Goal: Transaction & Acquisition: Purchase product/service

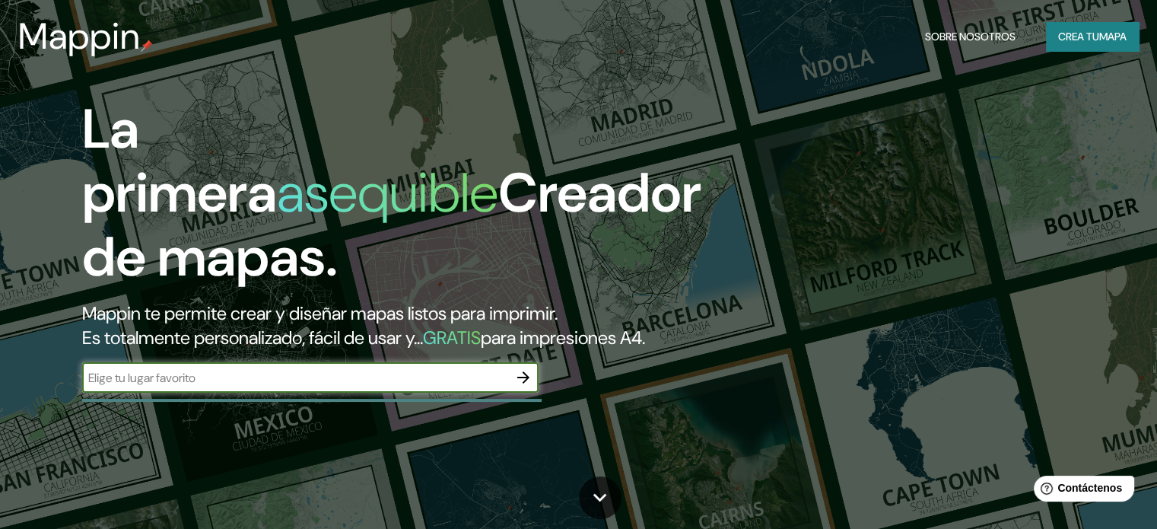
click at [292, 387] on input "text" at bounding box center [295, 378] width 426 height 18
type input "florencia de mora trujillo"
click at [519, 383] on icon "button" at bounding box center [523, 377] width 12 height 12
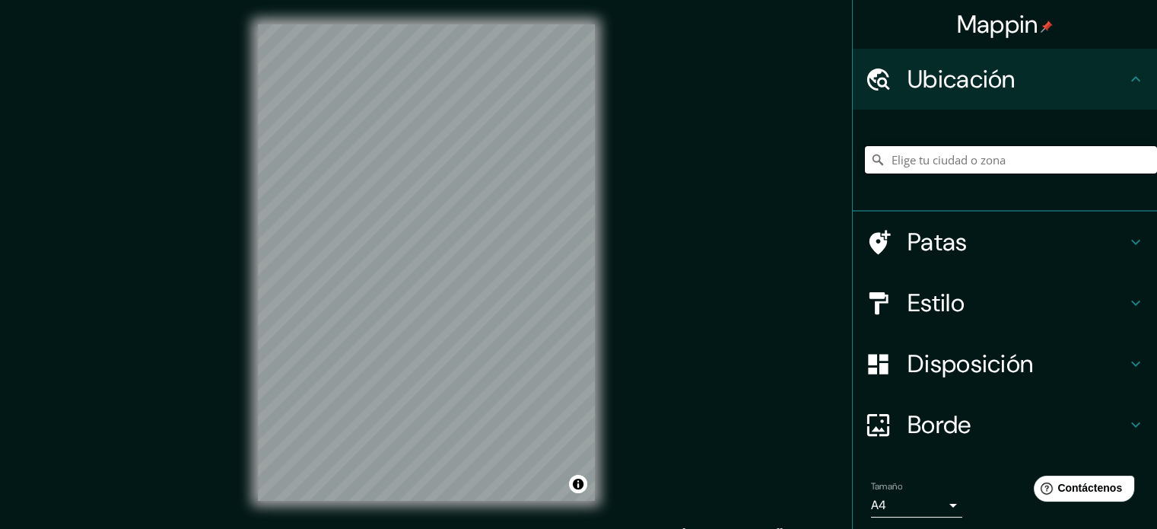
click at [1044, 158] on input "Elige tu ciudad o zona" at bounding box center [1011, 159] width 292 height 27
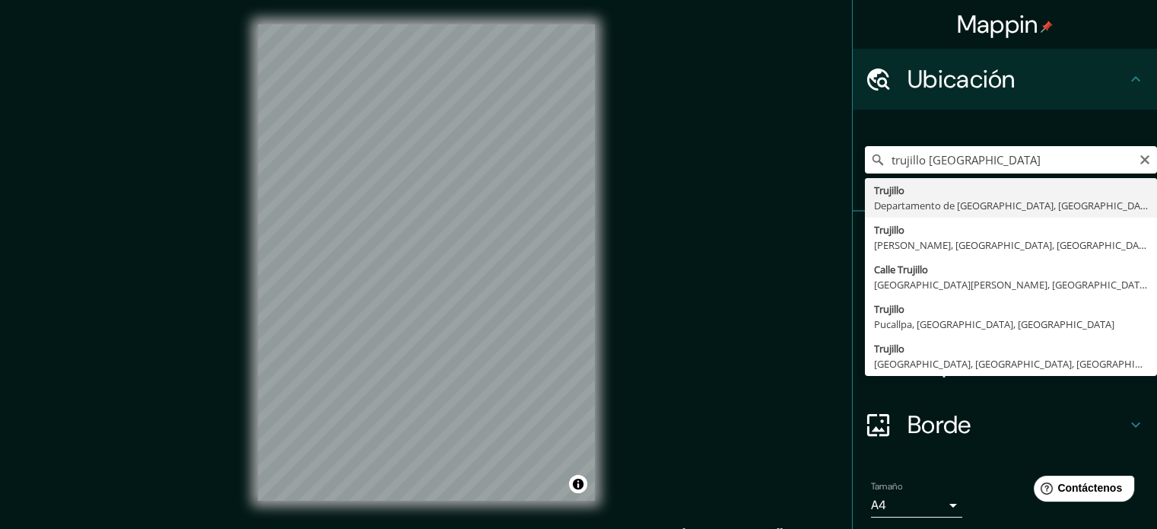
type input "[GEOGRAPHIC_DATA], [GEOGRAPHIC_DATA], [GEOGRAPHIC_DATA]"
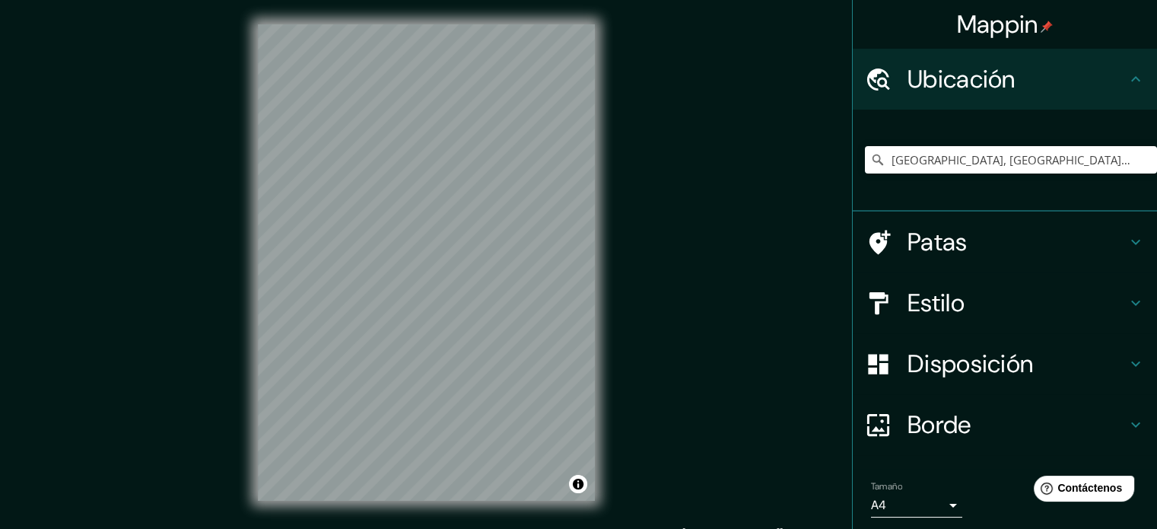
click at [934, 512] on body "Mappin Ubicación Trujillo, Departamento de La Libertad, Perú Patas Estilo Dispo…" at bounding box center [578, 264] width 1157 height 529
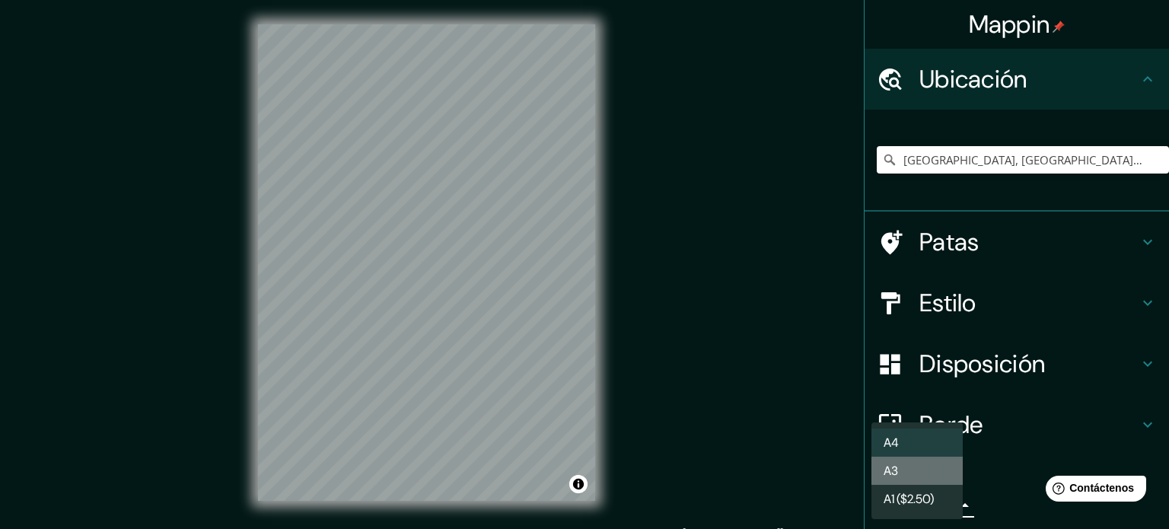
click at [925, 480] on li "A3" at bounding box center [916, 471] width 91 height 28
type input "a4"
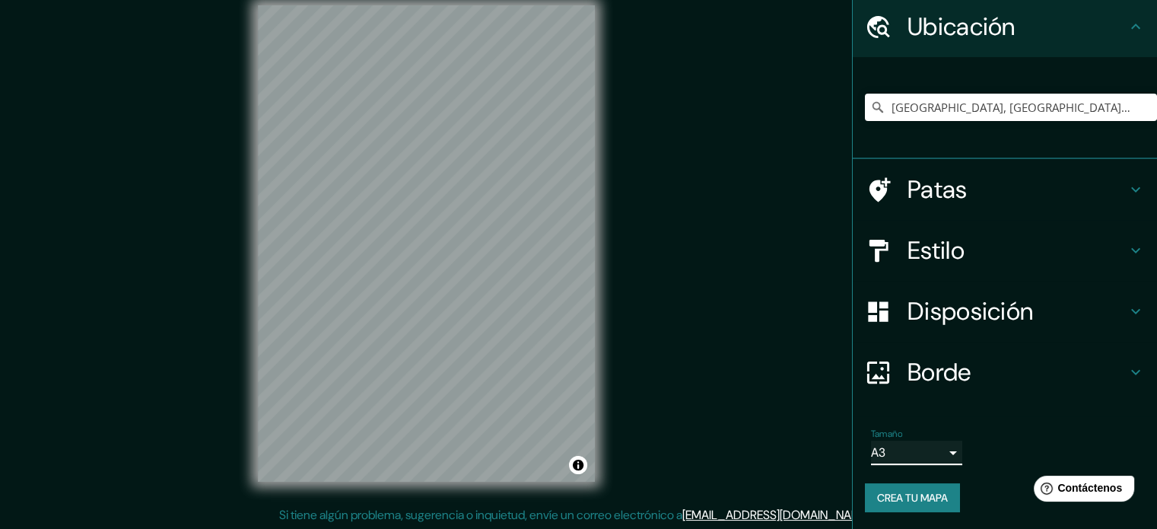
scroll to position [20, 0]
click at [1068, 372] on h4 "Borde" at bounding box center [1017, 372] width 219 height 30
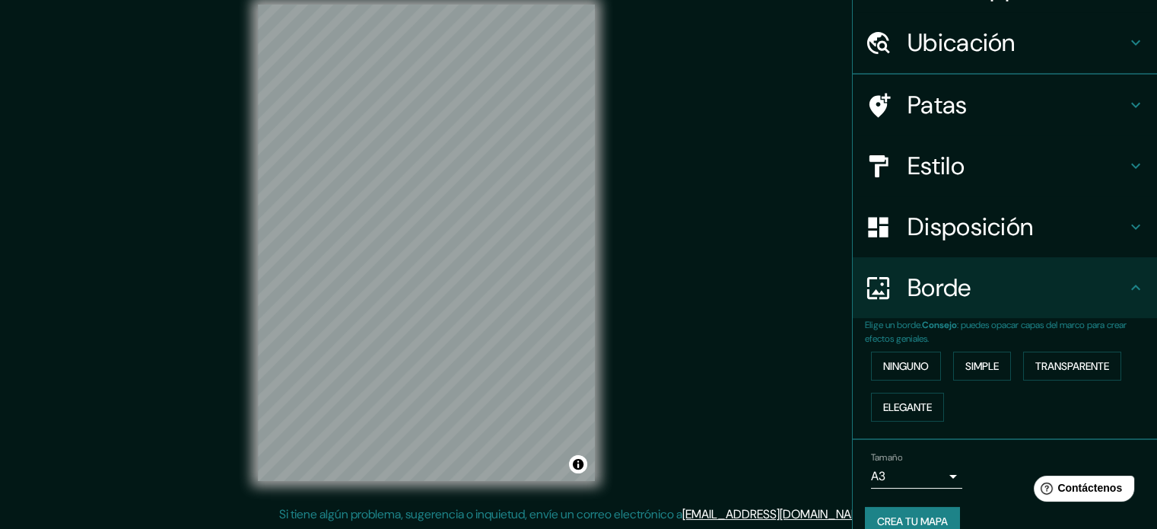
scroll to position [53, 0]
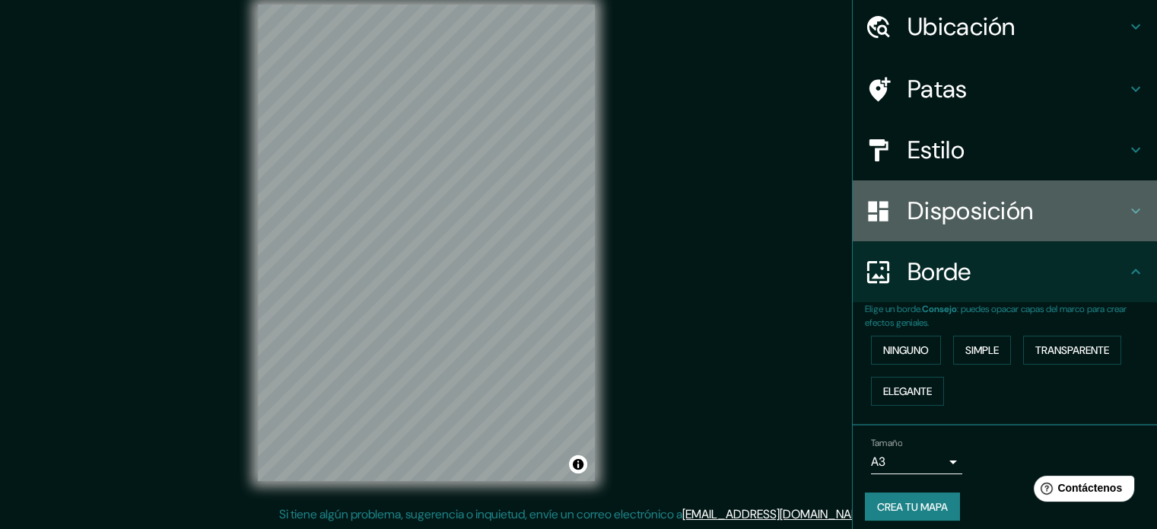
click at [959, 203] on font "Disposición" at bounding box center [971, 211] width 126 height 32
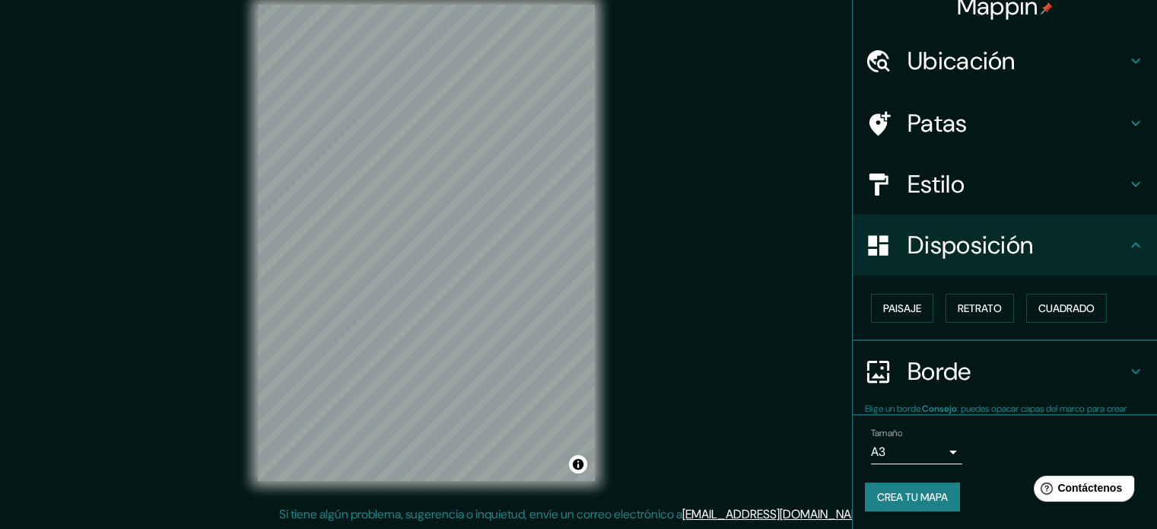
scroll to position [18, 0]
click at [914, 305] on button "Paisaje" at bounding box center [902, 308] width 62 height 29
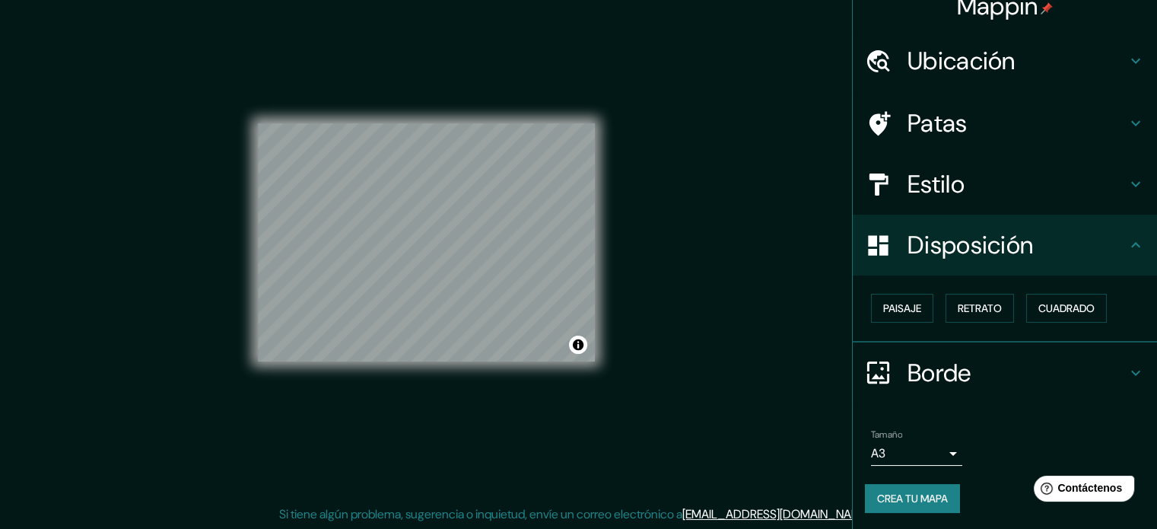
click at [636, 256] on div "Mappin Ubicación Trujillo, Departamento de La Libertad, Perú Patas Estilo Dispo…" at bounding box center [578, 254] width 1157 height 549
click at [931, 186] on font "Estilo" at bounding box center [936, 184] width 57 height 32
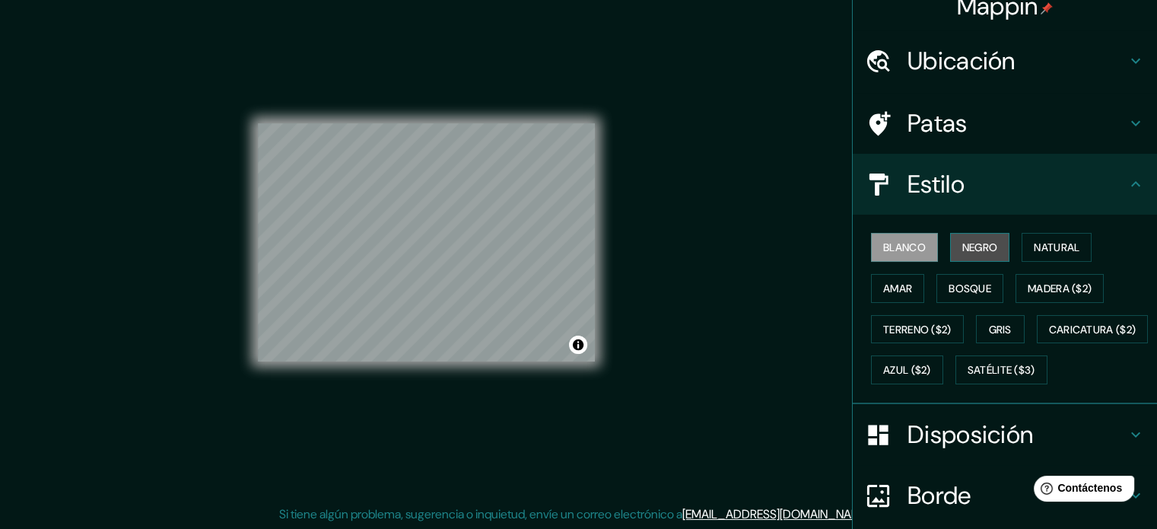
click at [966, 250] on font "Negro" at bounding box center [981, 247] width 36 height 14
click at [1051, 253] on font "Natural" at bounding box center [1057, 247] width 46 height 14
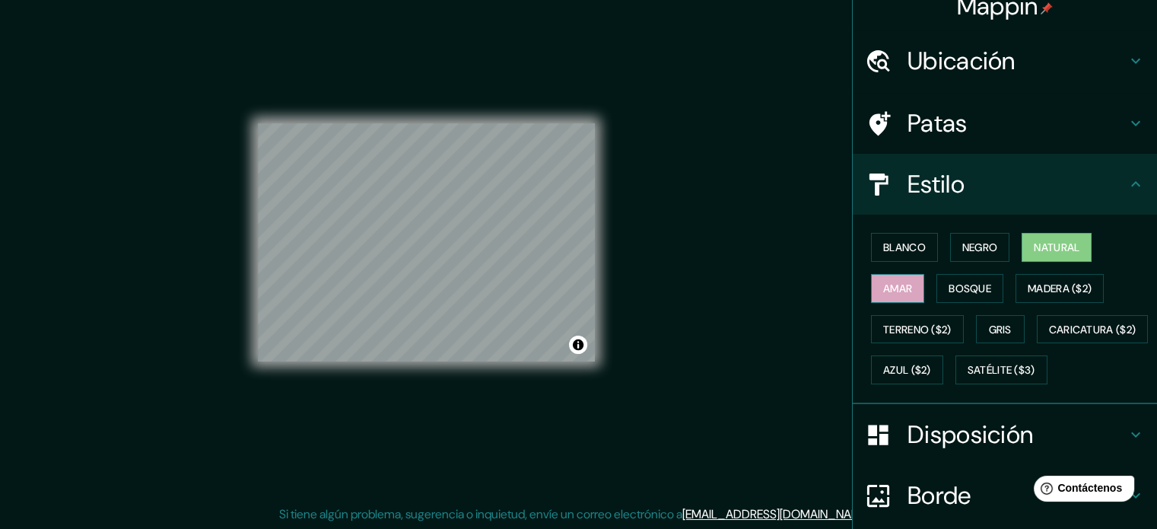
click at [889, 282] on font "Amar" at bounding box center [897, 289] width 29 height 14
click at [964, 294] on font "Bosque" at bounding box center [970, 288] width 43 height 20
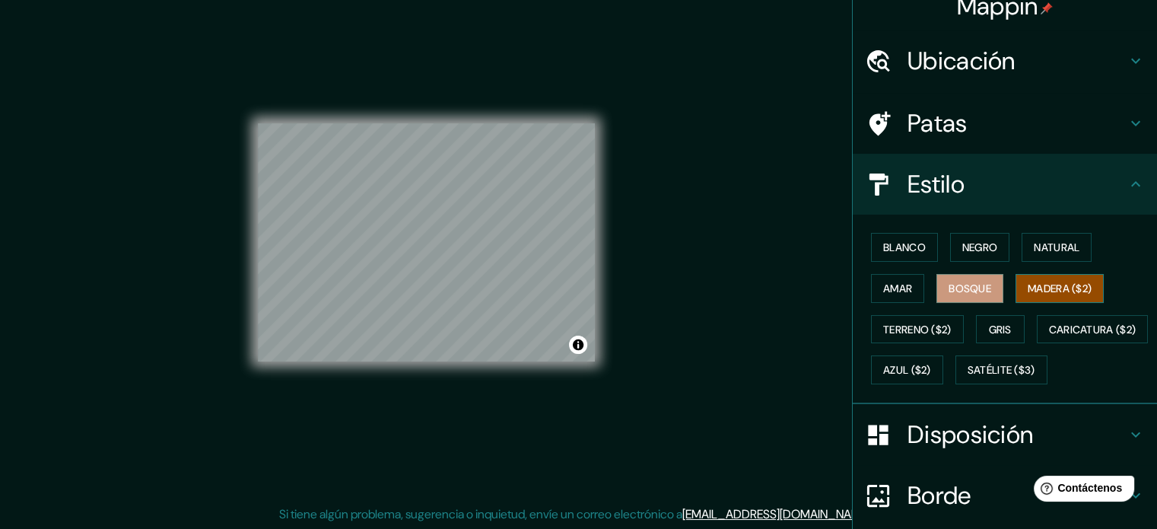
click at [1058, 292] on font "Madera ($2)" at bounding box center [1060, 289] width 64 height 14
click at [934, 320] on font "Terreno ($2)" at bounding box center [917, 330] width 68 height 20
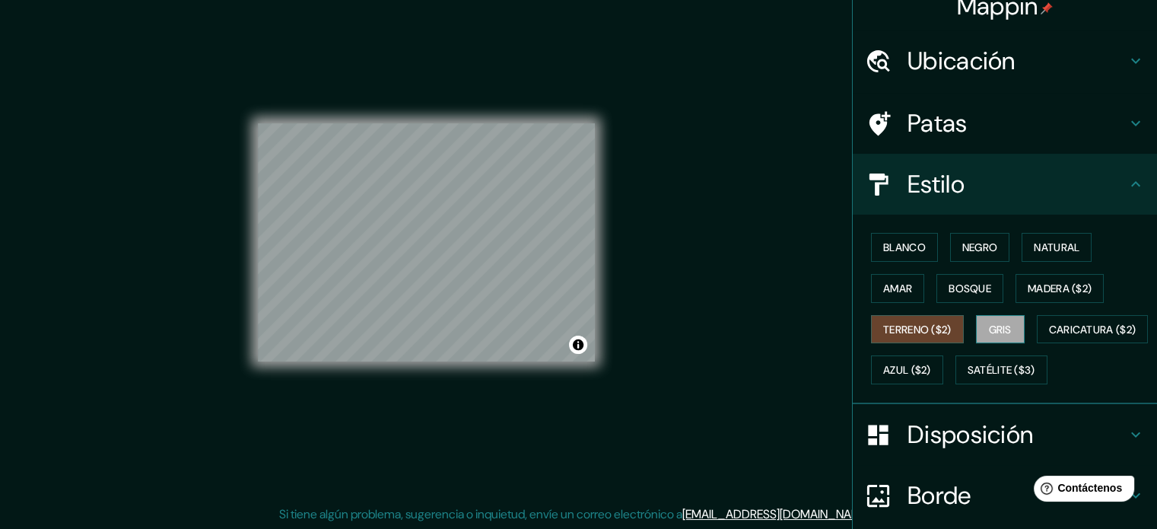
click at [995, 320] on font "Gris" at bounding box center [1000, 330] width 23 height 20
click at [1049, 336] on font "Caricatura ($2)" at bounding box center [1093, 330] width 88 height 14
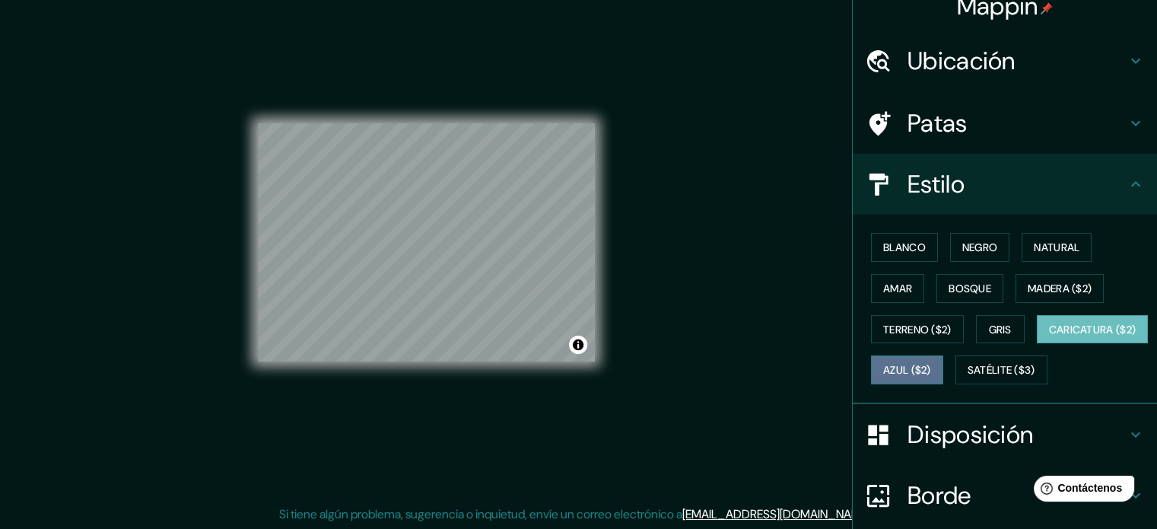
click at [931, 366] on font "Azul ($2)" at bounding box center [907, 371] width 48 height 14
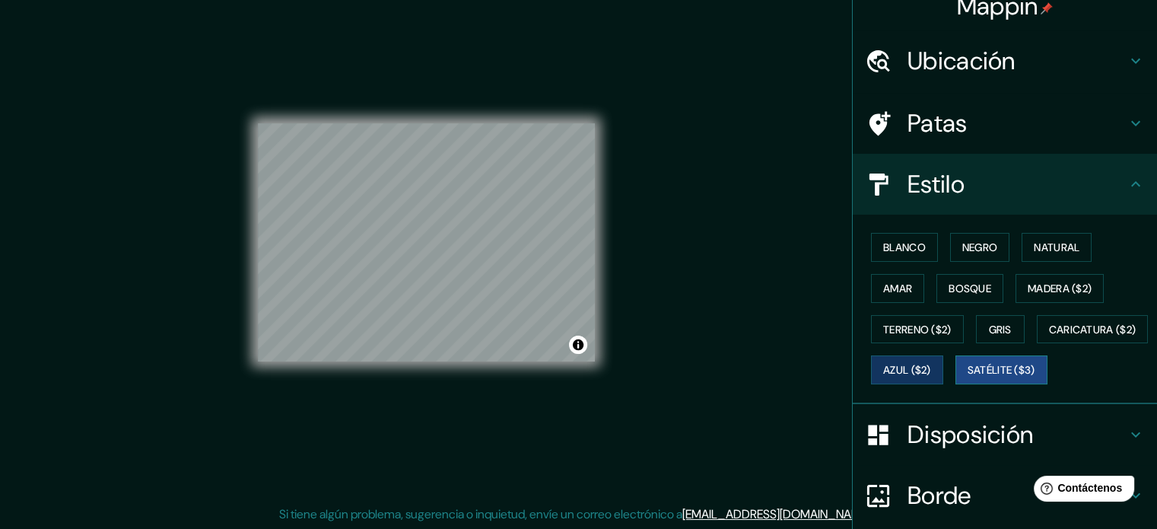
click at [968, 377] on font "Satélite ($3)" at bounding box center [1002, 371] width 68 height 14
click at [1012, 326] on button "Gris" at bounding box center [1000, 329] width 49 height 29
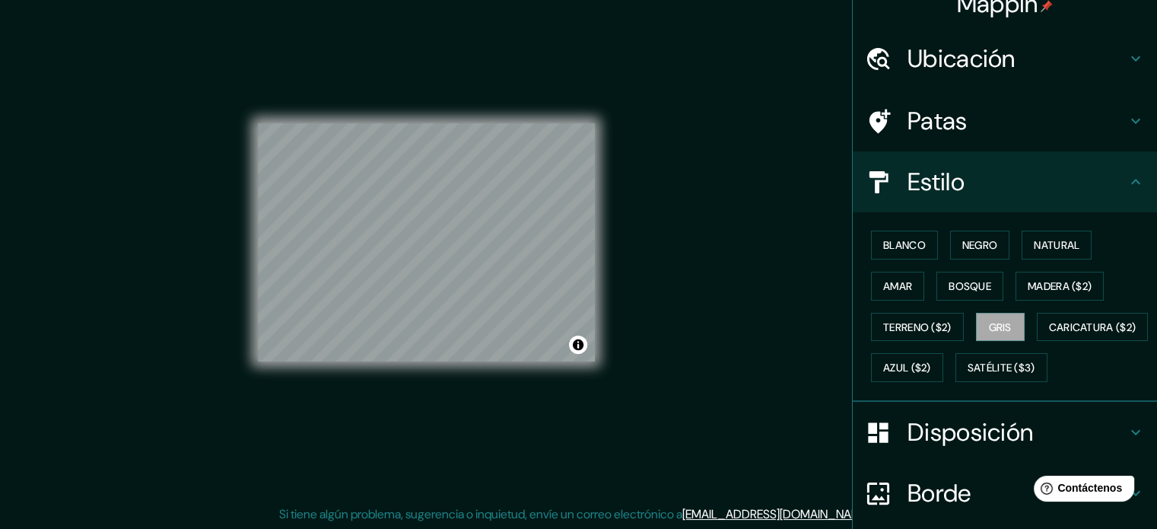
scroll to position [0, 0]
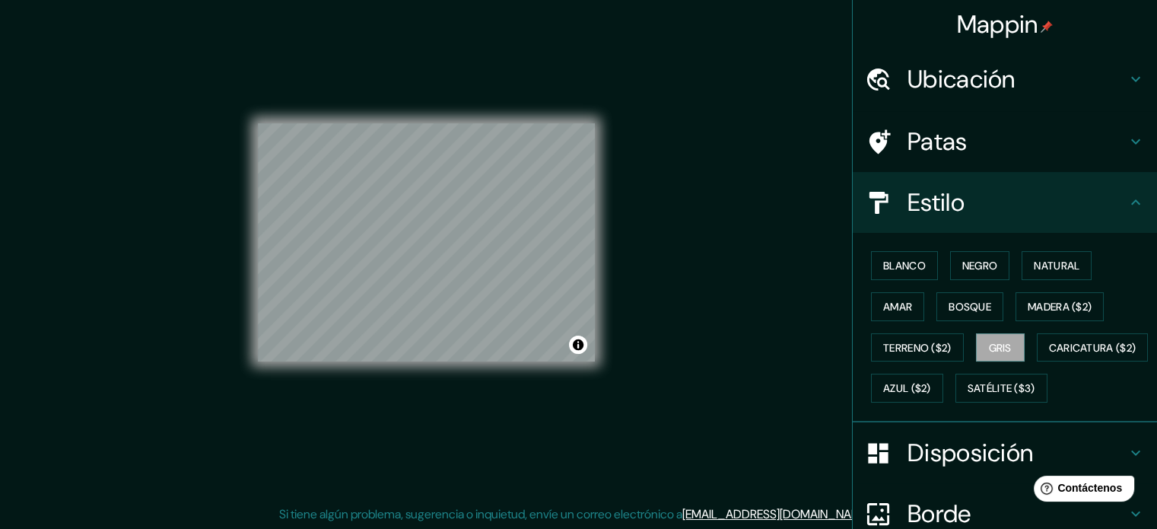
drag, startPoint x: 1154, startPoint y: 1, endPoint x: 742, endPoint y: 179, distance: 449.2
click at [742, 179] on div "Mappin Ubicación Trujillo, Departamento de La Libertad, Perú Patas Estilo Blanc…" at bounding box center [578, 254] width 1157 height 549
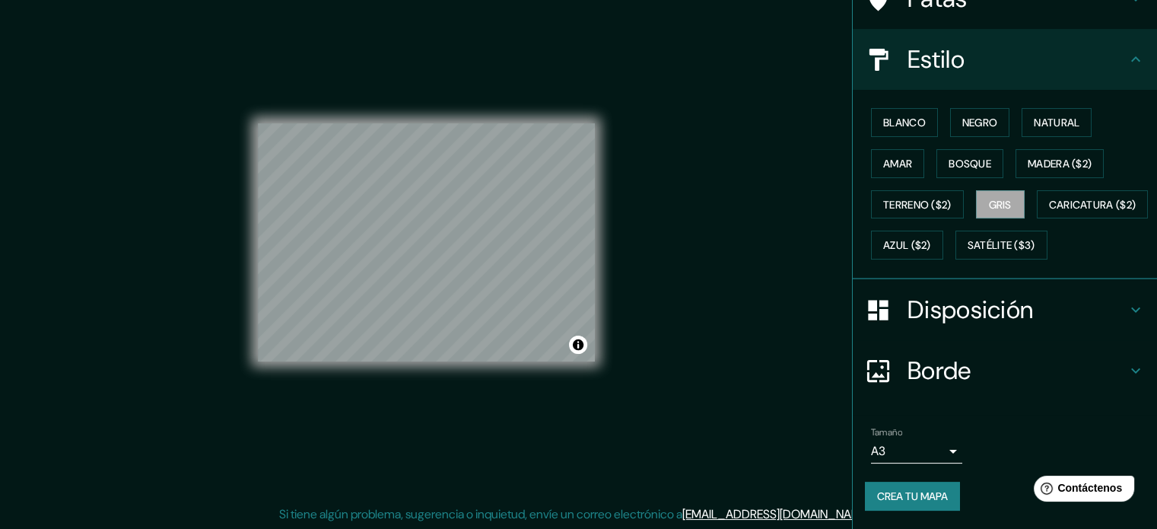
scroll to position [180, 0]
click at [902, 498] on font "Crea tu mapa" at bounding box center [912, 496] width 71 height 14
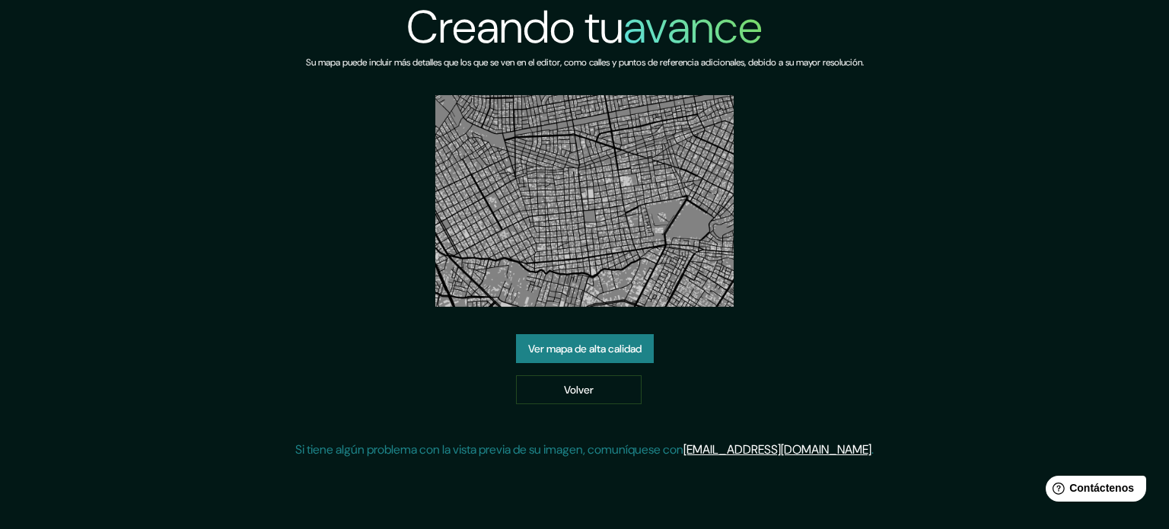
click at [630, 349] on font "Ver mapa de alta calidad" at bounding box center [584, 349] width 113 height 14
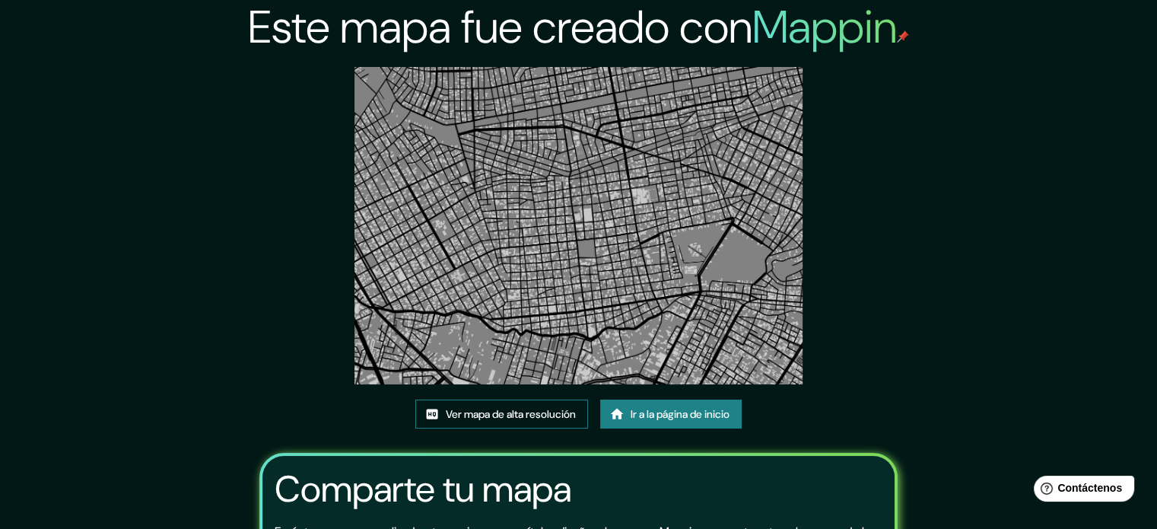
click at [452, 419] on font "Ver mapa de alta resolución" at bounding box center [511, 414] width 130 height 14
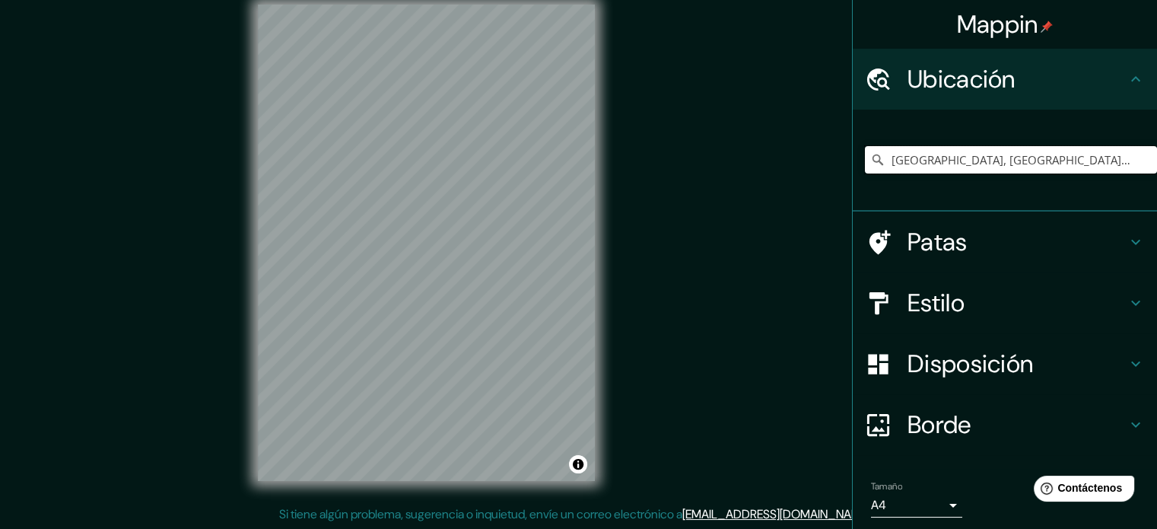
click at [1013, 168] on input "[GEOGRAPHIC_DATA], [GEOGRAPHIC_DATA], [GEOGRAPHIC_DATA]" at bounding box center [1011, 159] width 292 height 27
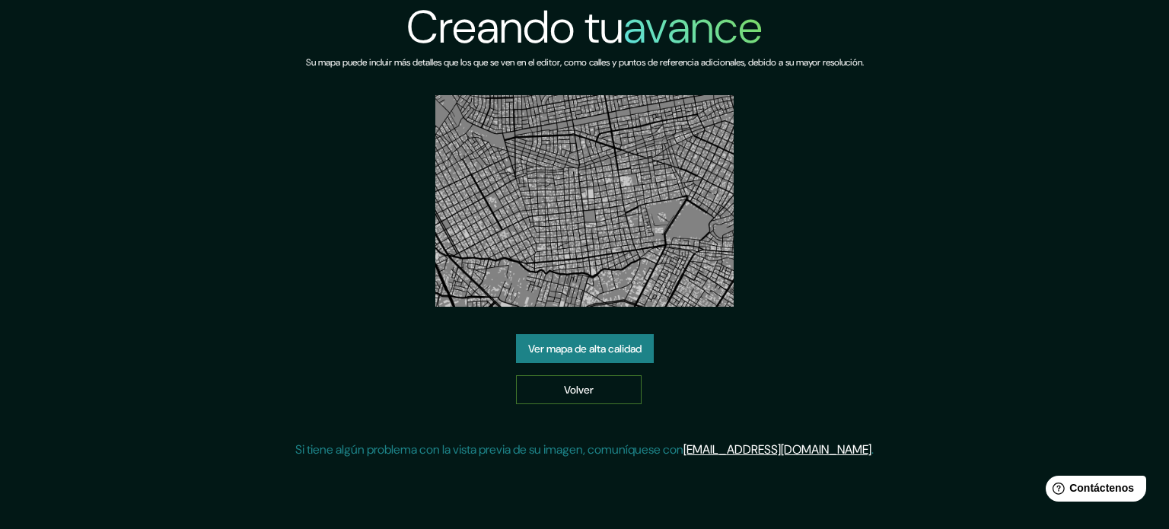
click at [549, 384] on link "Volver" at bounding box center [579, 389] width 126 height 29
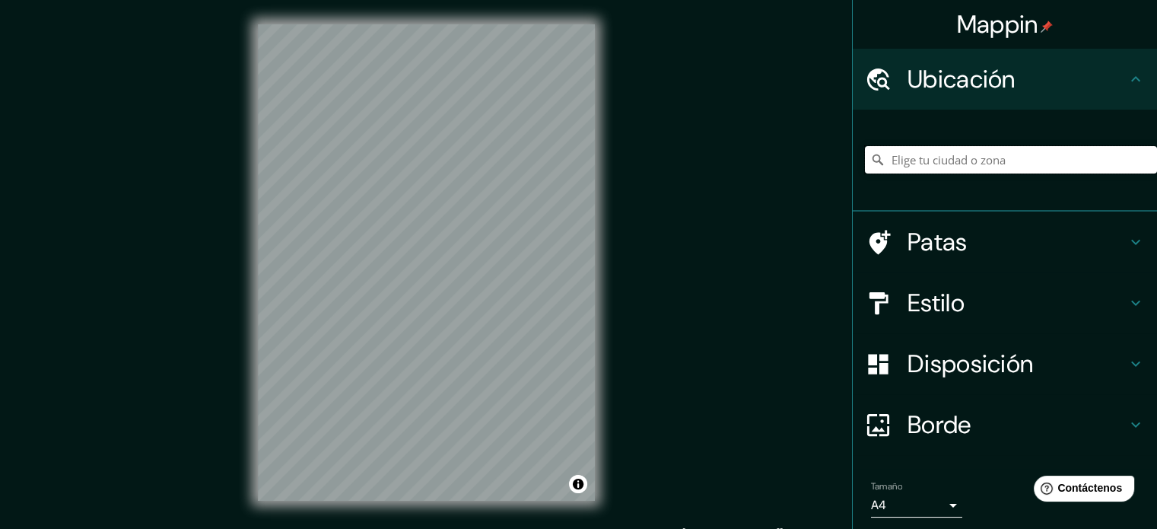
click at [974, 160] on input "Elige tu ciudad o zona" at bounding box center [1011, 159] width 292 height 27
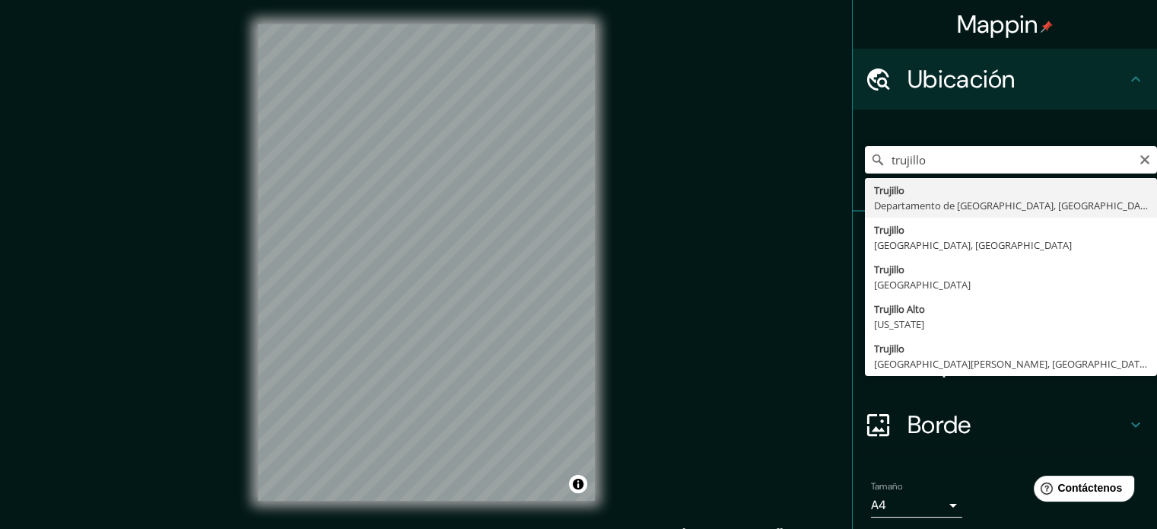
type input "[GEOGRAPHIC_DATA], [GEOGRAPHIC_DATA], [GEOGRAPHIC_DATA]"
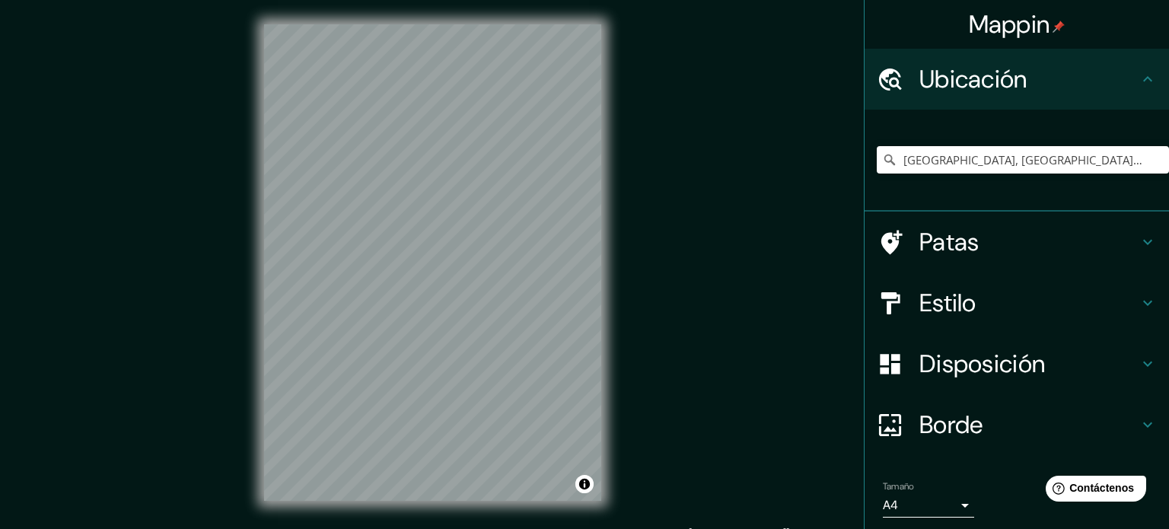
click at [922, 511] on body "Mappin Ubicación Trujillo, Departamento de La Libertad, Perú Patas Estilo Dispo…" at bounding box center [584, 264] width 1169 height 529
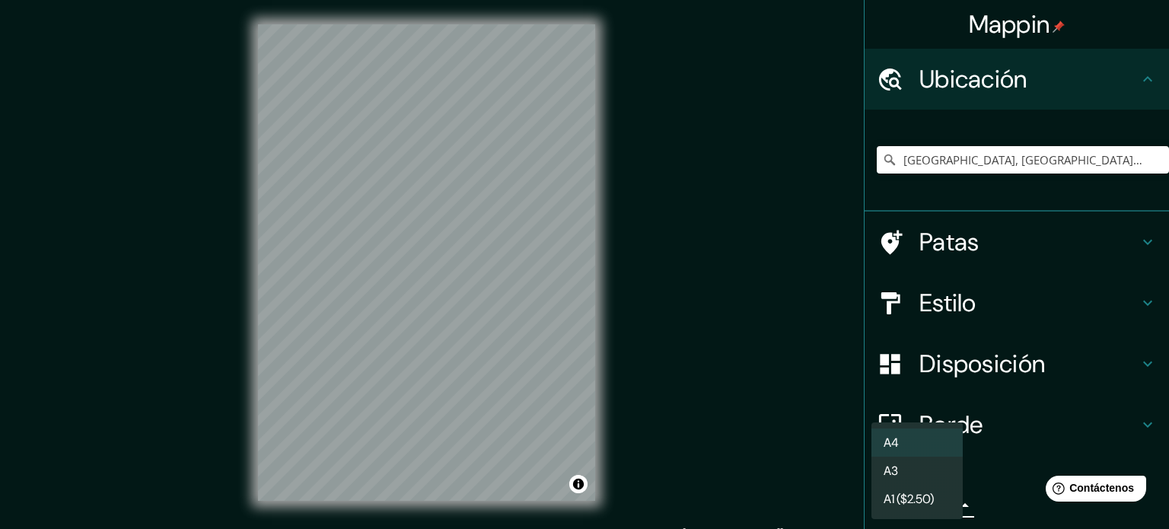
click at [916, 469] on li "A3" at bounding box center [916, 471] width 91 height 28
type input "a4"
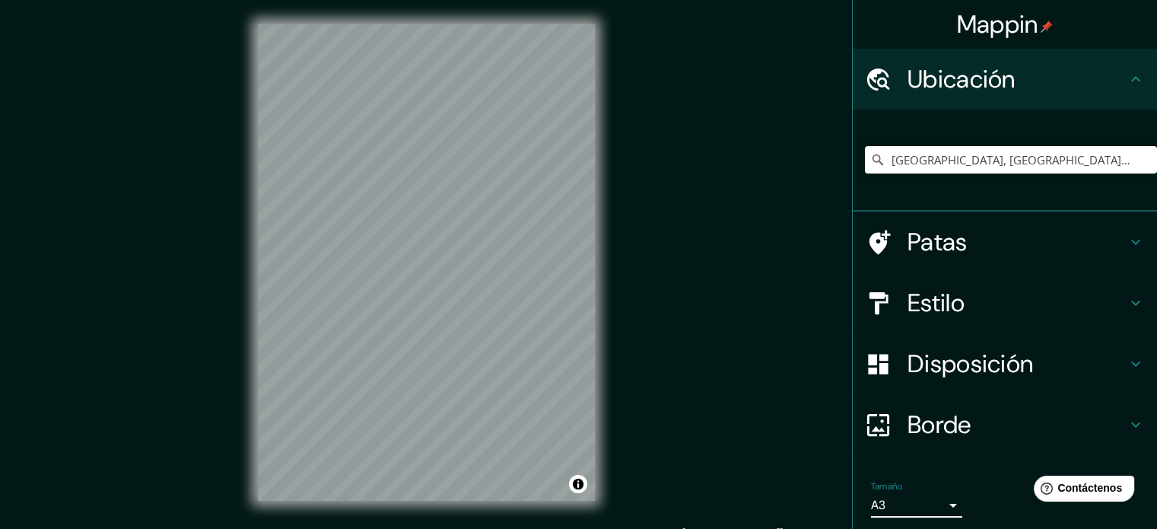
click at [959, 416] on font "Borde" at bounding box center [940, 425] width 64 height 32
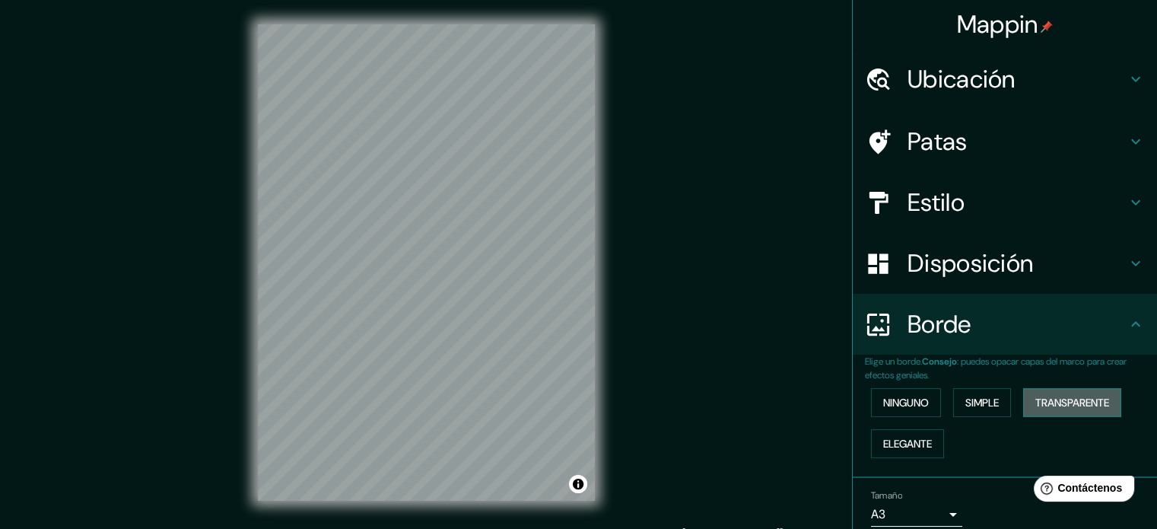
click at [1059, 399] on font "Transparente" at bounding box center [1073, 403] width 74 height 14
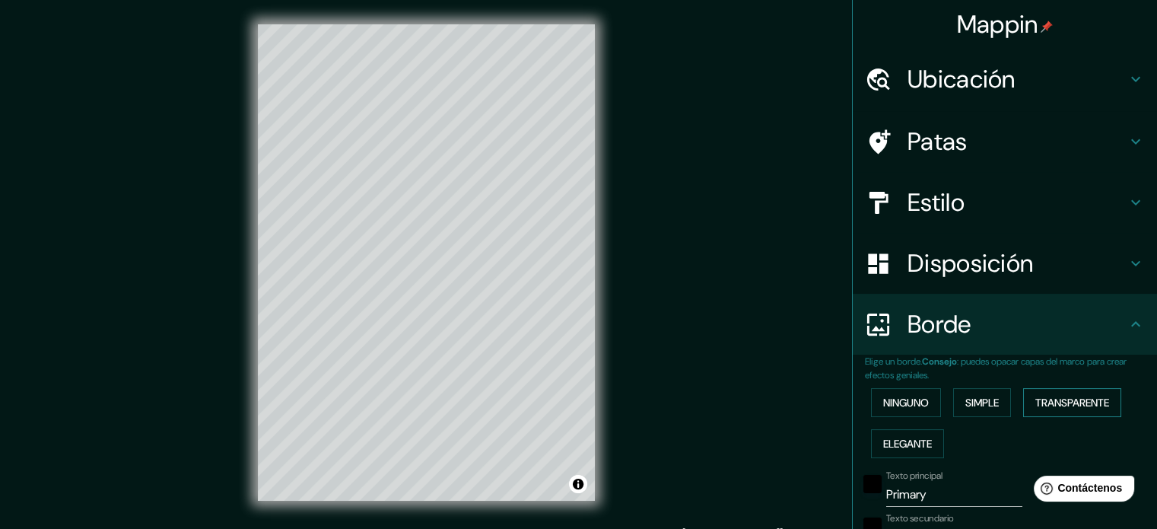
click at [1059, 399] on font "Transparente" at bounding box center [1073, 403] width 74 height 14
type input "213"
type input "35"
click at [898, 401] on font "Ninguno" at bounding box center [906, 403] width 46 height 14
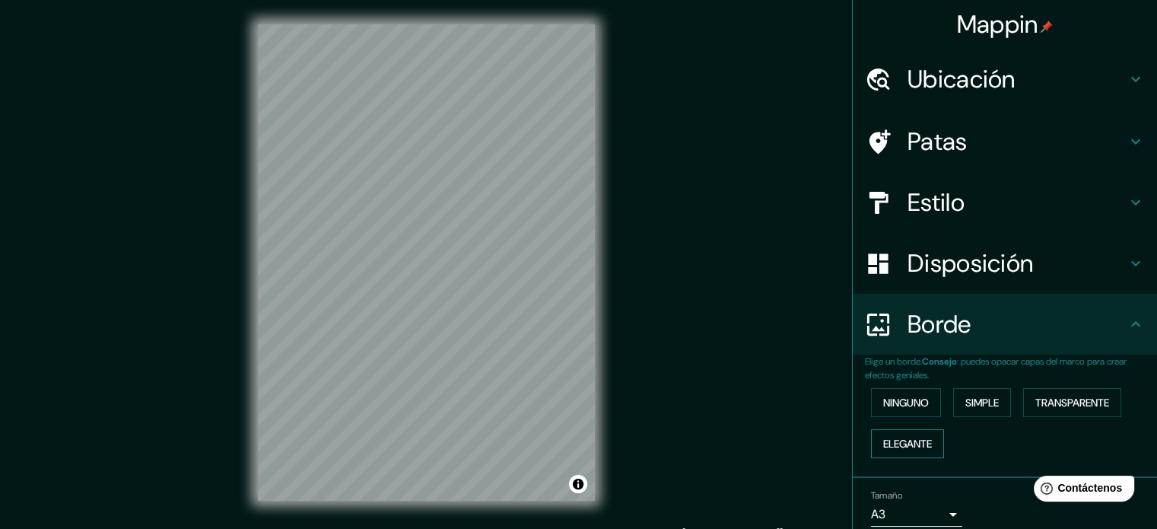
click at [924, 438] on font "Elegante" at bounding box center [907, 444] width 49 height 14
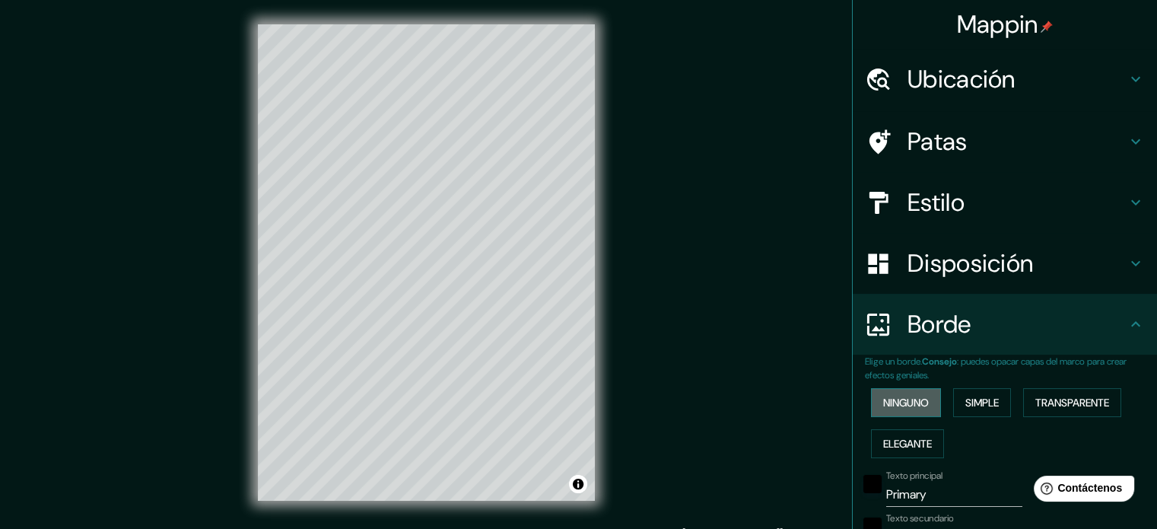
click at [896, 398] on font "Ninguno" at bounding box center [906, 403] width 46 height 14
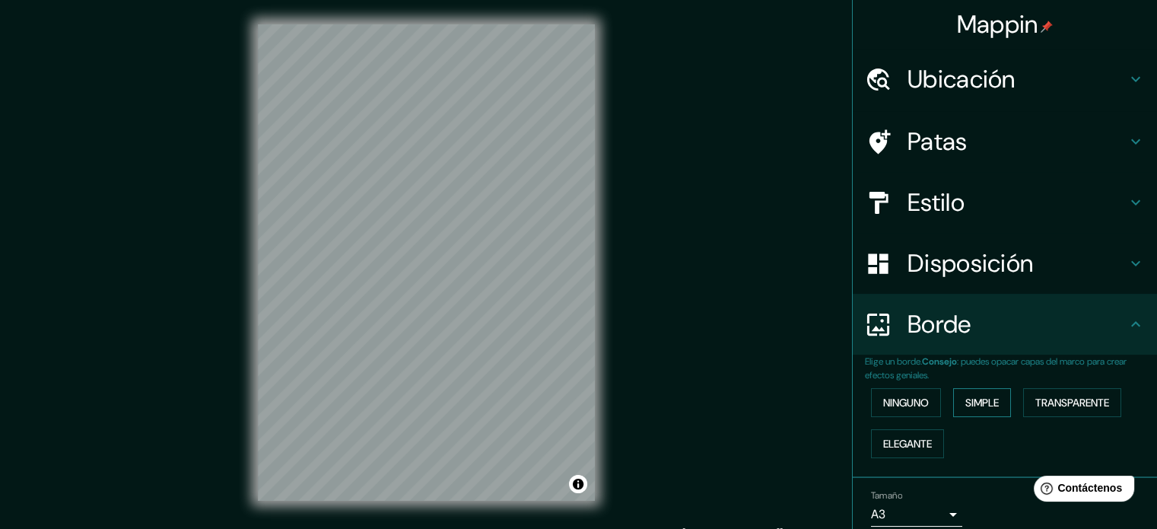
click at [966, 415] on button "Simple" at bounding box center [982, 402] width 58 height 29
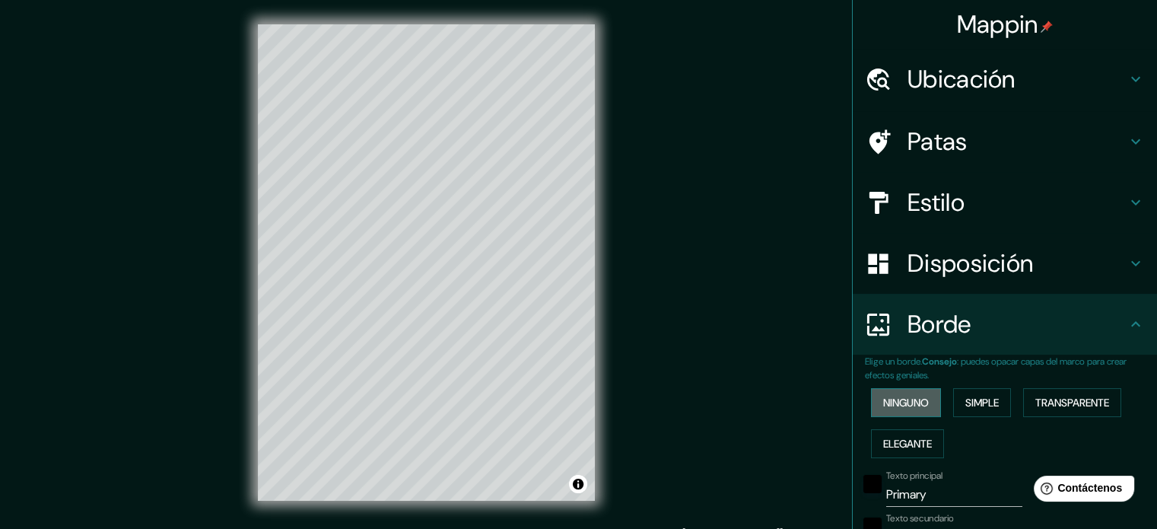
click at [904, 396] on font "Ninguno" at bounding box center [906, 403] width 46 height 14
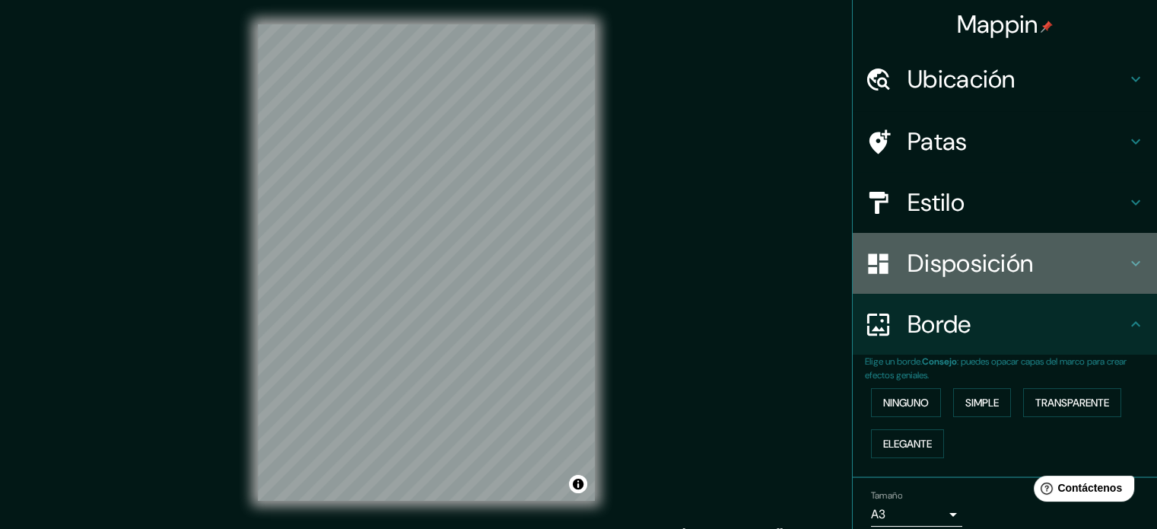
click at [969, 260] on font "Disposición" at bounding box center [971, 263] width 126 height 32
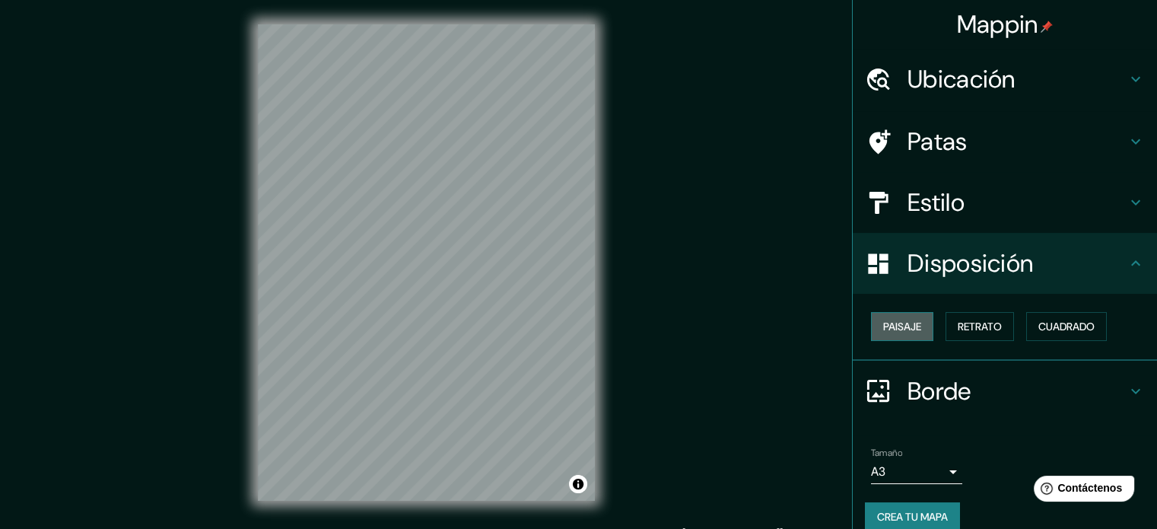
click at [922, 326] on button "Paisaje" at bounding box center [902, 326] width 62 height 29
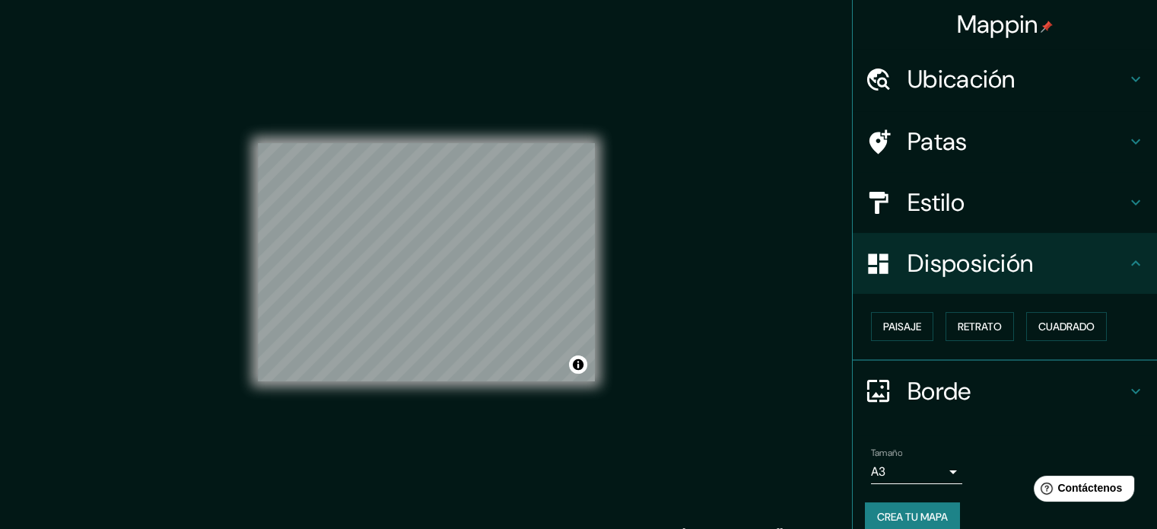
click at [972, 205] on h4 "Estilo" at bounding box center [1017, 202] width 219 height 30
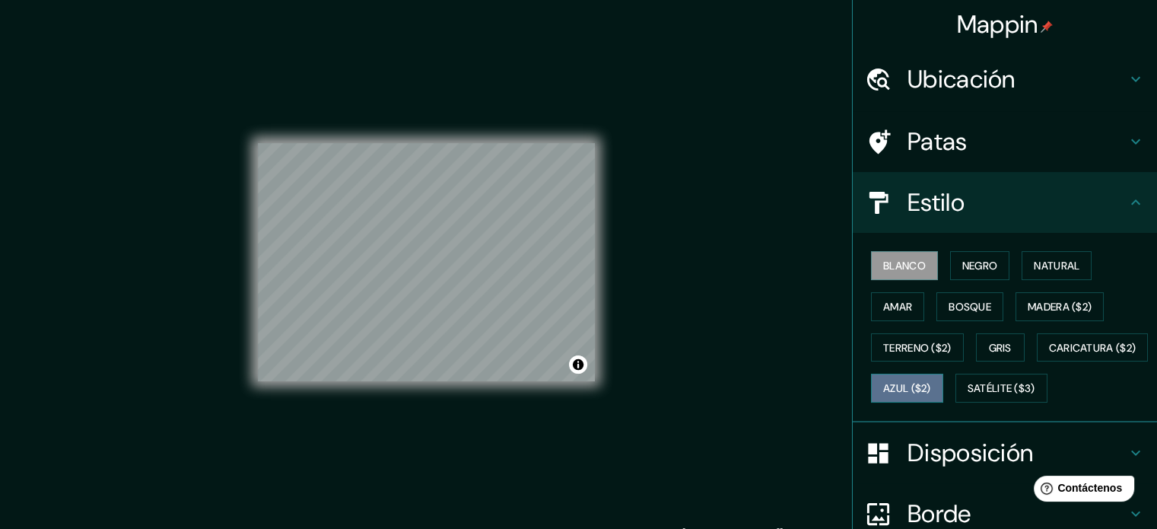
click at [931, 378] on font "Azul ($2)" at bounding box center [907, 388] width 48 height 20
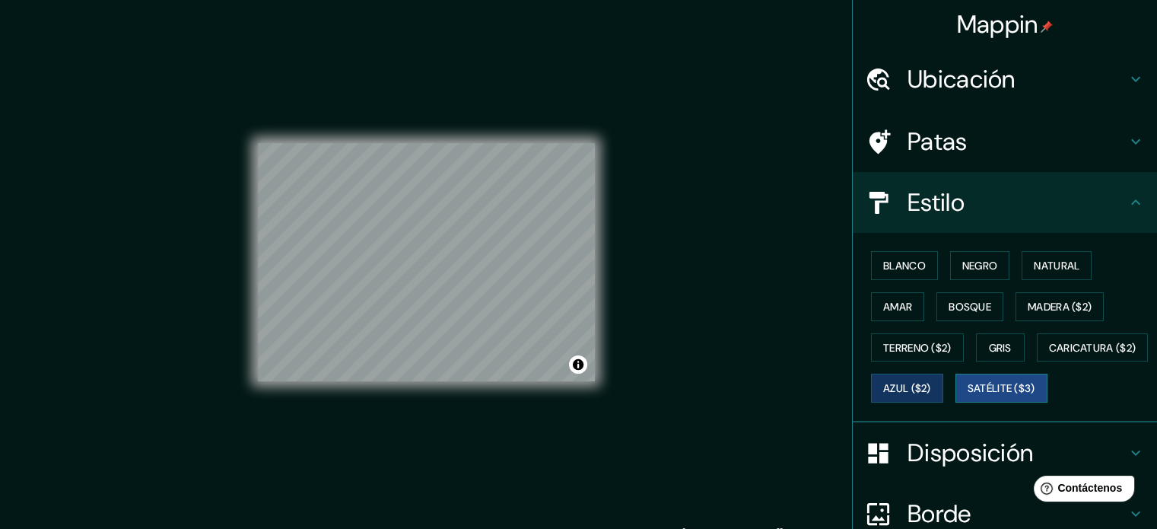
click at [968, 396] on font "Satélite ($3)" at bounding box center [1002, 389] width 68 height 14
click at [574, 373] on button "Activar o desactivar atribución" at bounding box center [578, 364] width 18 height 18
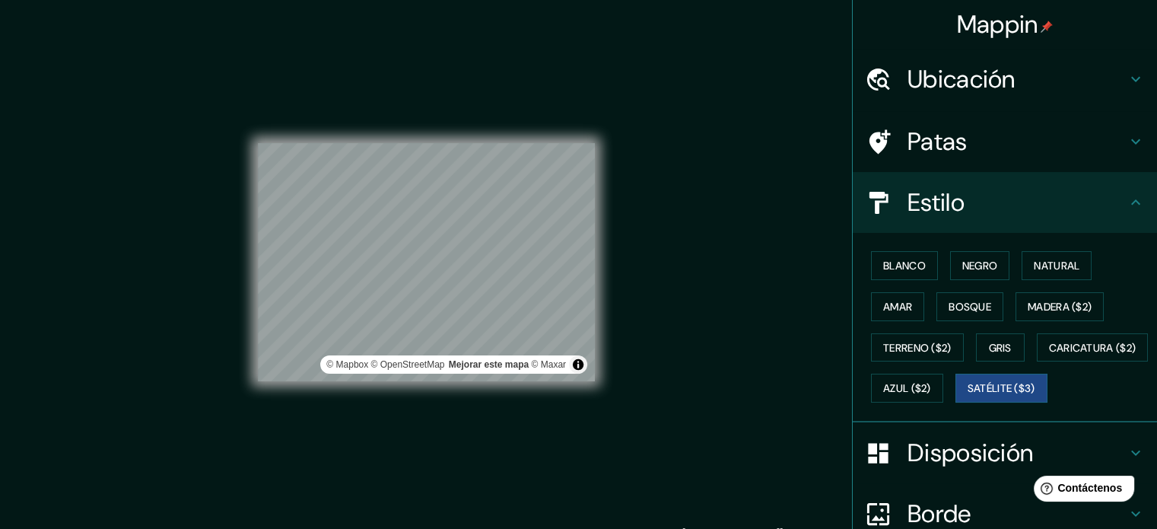
click at [595, 426] on div "© Mapbox © OpenStreetMap Mejorar este mapa © Maxar" at bounding box center [427, 262] width 386 height 525
click at [572, 367] on button "Activar o desactivar atribución" at bounding box center [578, 364] width 18 height 18
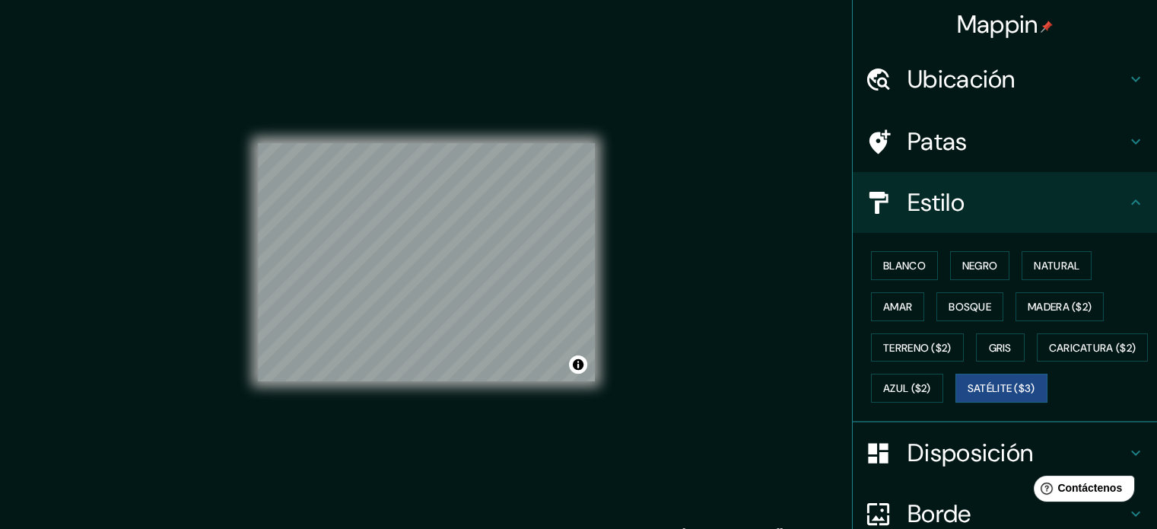
click at [928, 469] on font "Disposición" at bounding box center [971, 453] width 126 height 32
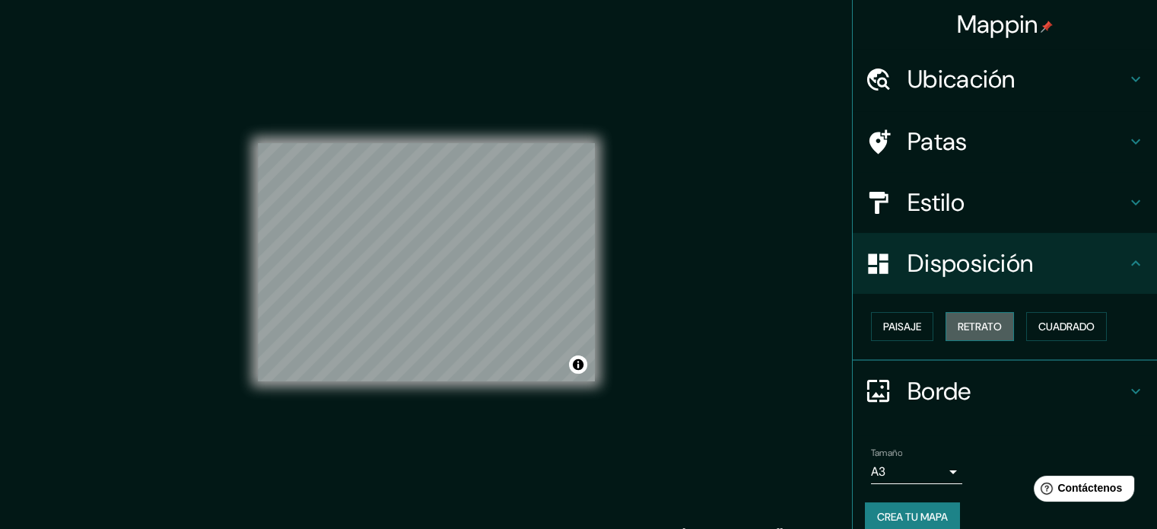
click at [986, 333] on font "Retrato" at bounding box center [980, 327] width 44 height 20
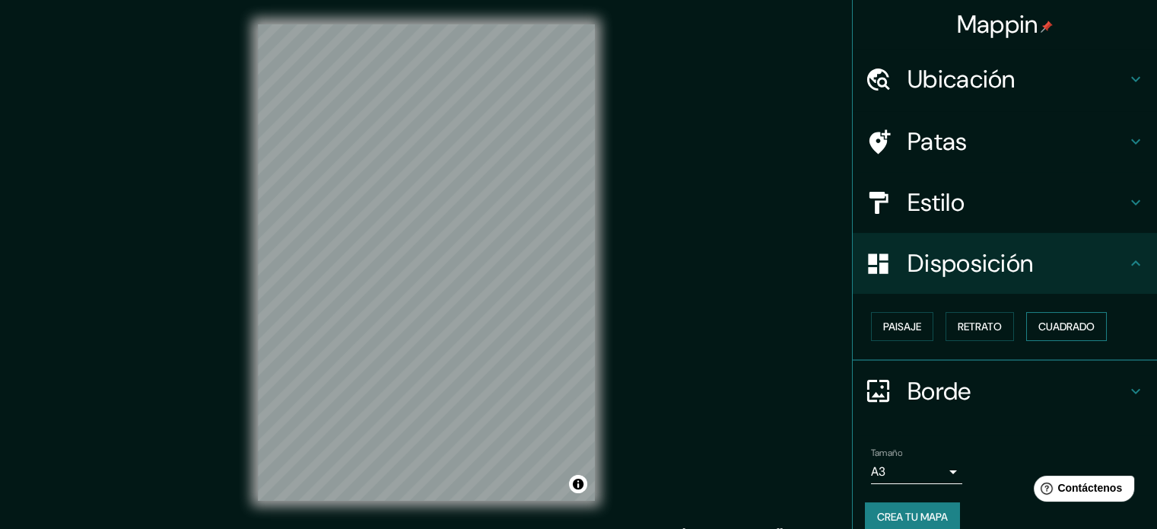
click at [1050, 320] on font "Cuadrado" at bounding box center [1067, 327] width 56 height 14
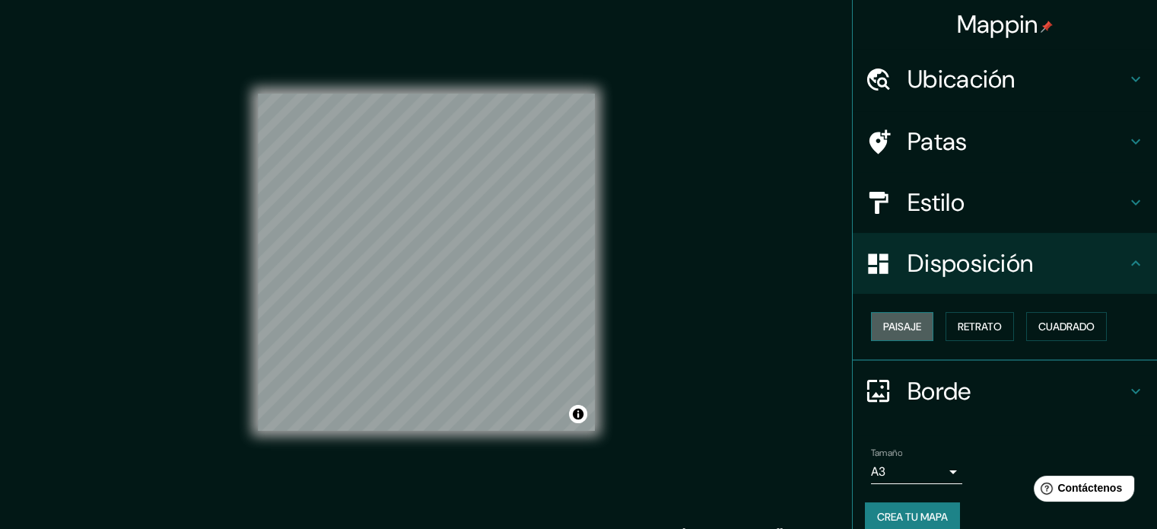
click at [883, 331] on font "Paisaje" at bounding box center [902, 327] width 38 height 14
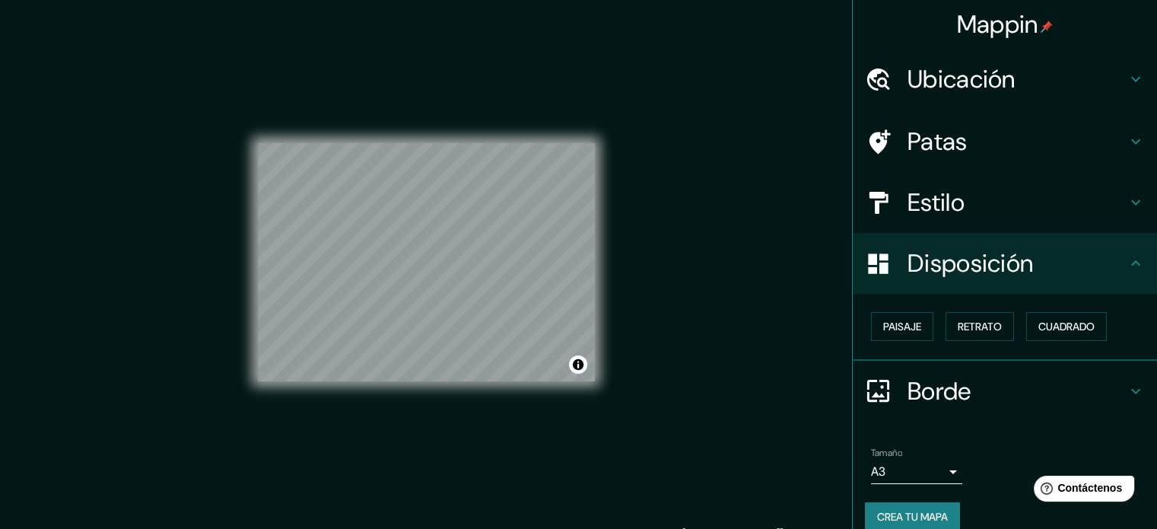
click at [934, 205] on font "Estilo" at bounding box center [936, 202] width 57 height 32
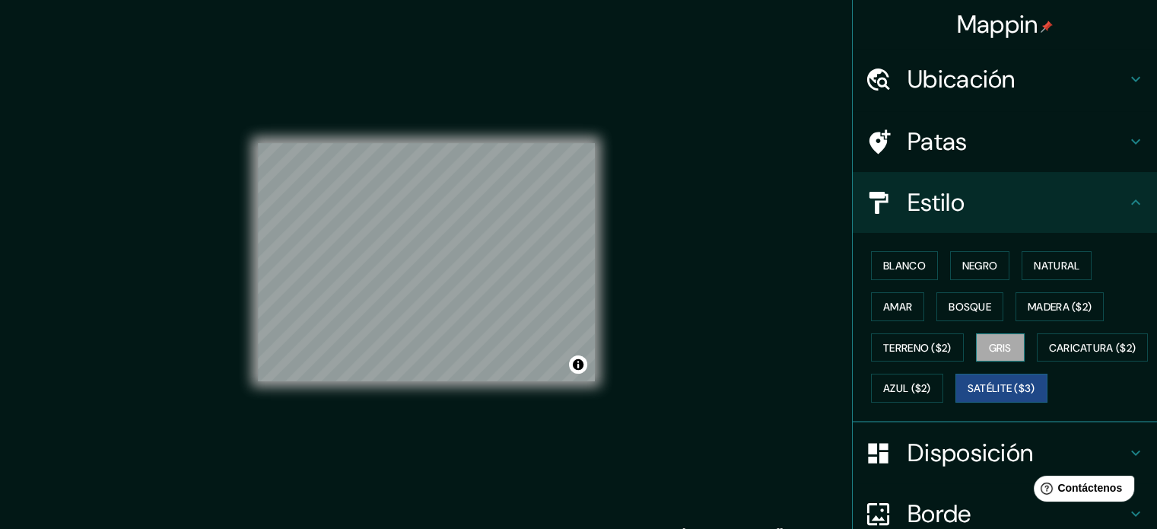
click at [1001, 348] on font "Gris" at bounding box center [1000, 348] width 23 height 14
click at [968, 396] on font "Satélite ($3)" at bounding box center [1002, 389] width 68 height 14
click at [994, 342] on font "Gris" at bounding box center [1000, 348] width 23 height 14
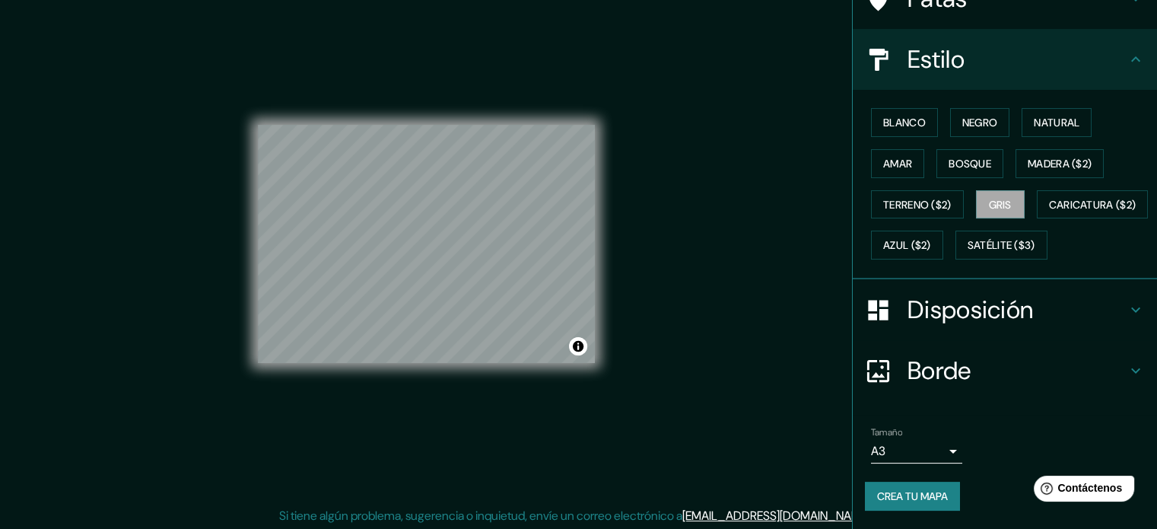
scroll to position [20, 0]
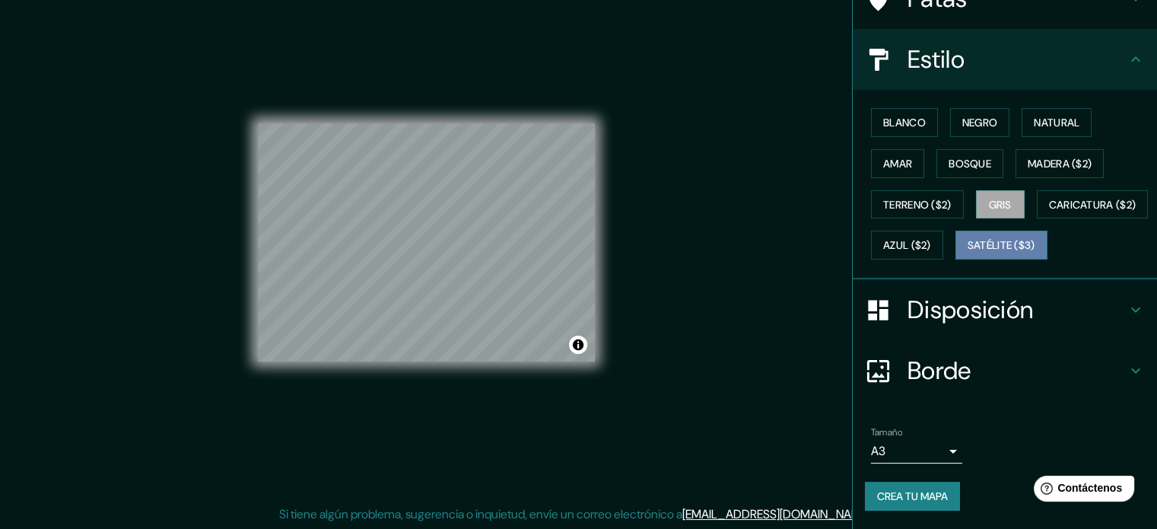
click at [968, 254] on font "Satélite ($3)" at bounding box center [1002, 245] width 68 height 20
click at [1012, 190] on button "Gris" at bounding box center [1000, 204] width 49 height 29
click at [888, 502] on font "Crea tu mapa" at bounding box center [912, 496] width 71 height 14
click at [902, 487] on font "Crea tu mapa" at bounding box center [912, 496] width 71 height 20
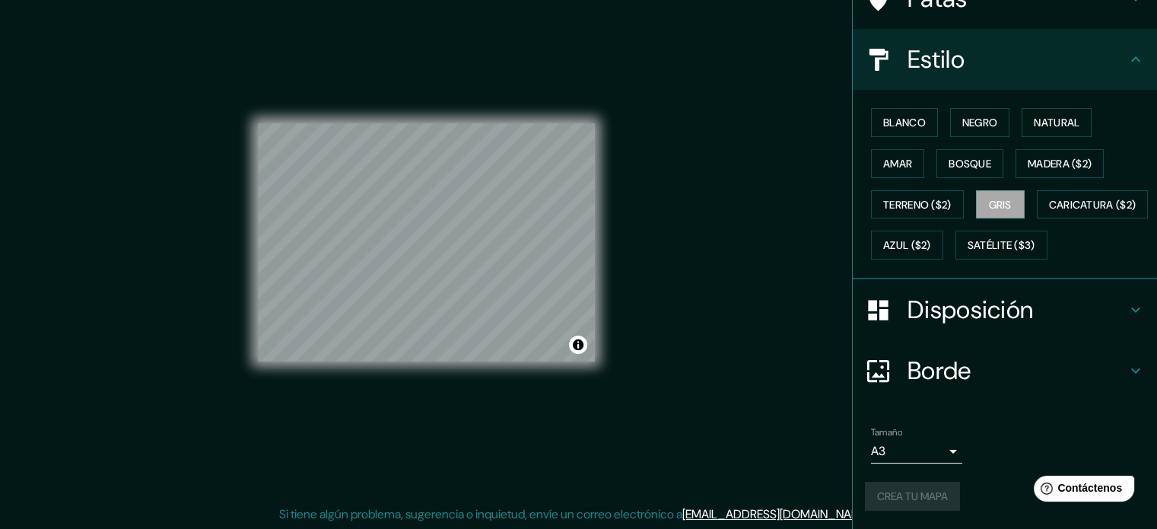
click at [909, 495] on div "Crea tu mapa" at bounding box center [1005, 496] width 280 height 29
drag, startPoint x: 910, startPoint y: 496, endPoint x: 918, endPoint y: 491, distance: 9.9
click at [911, 496] on font "Crea tu mapa" at bounding box center [912, 496] width 71 height 14
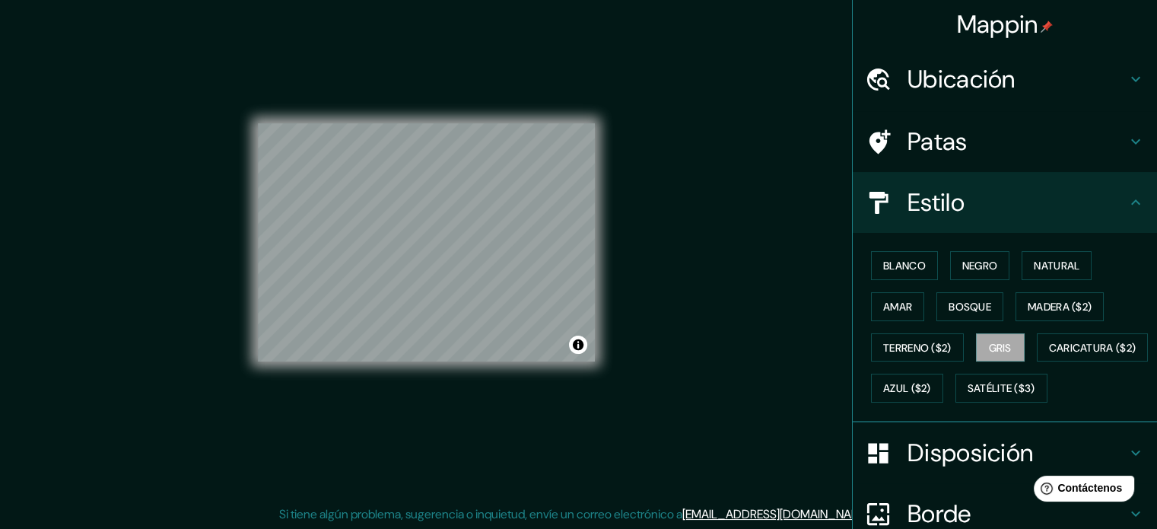
scroll to position [180, 0]
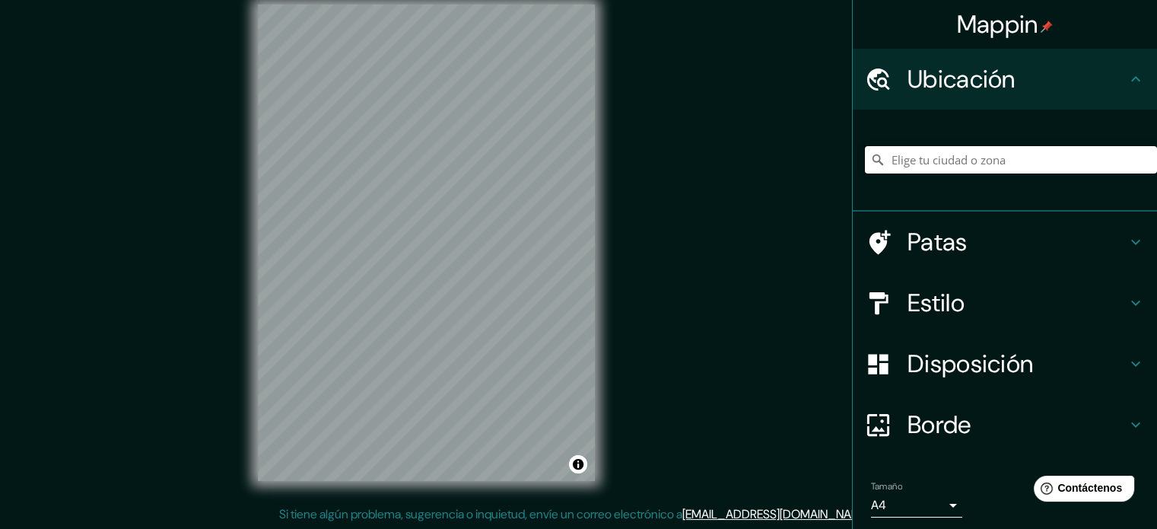
click at [932, 152] on input "Elige tu ciudad o zona" at bounding box center [1011, 159] width 292 height 27
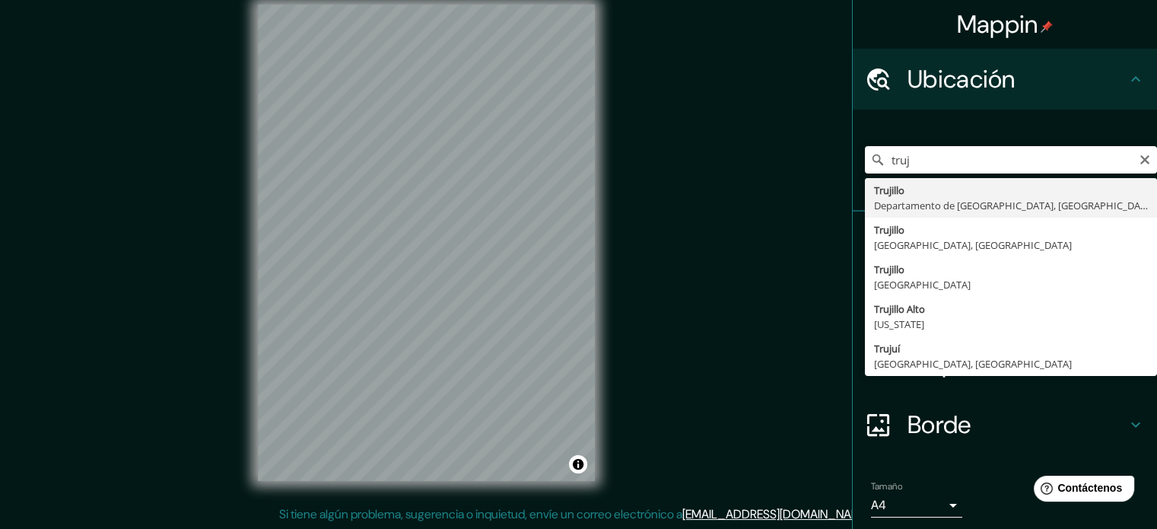
type input "Trujillo, Departamento de La Libertad, Perú"
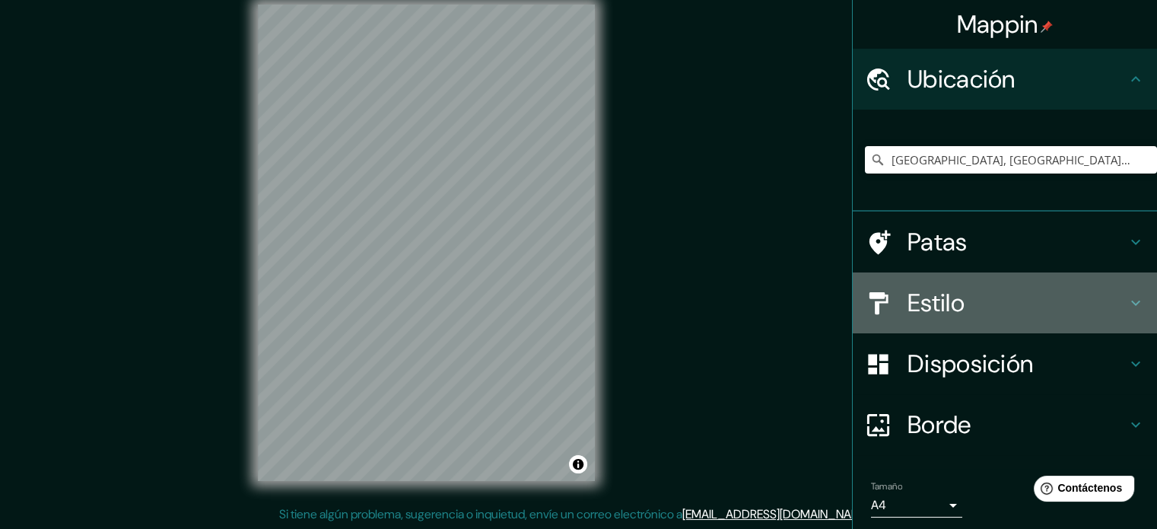
click at [943, 287] on font "Estilo" at bounding box center [936, 303] width 57 height 32
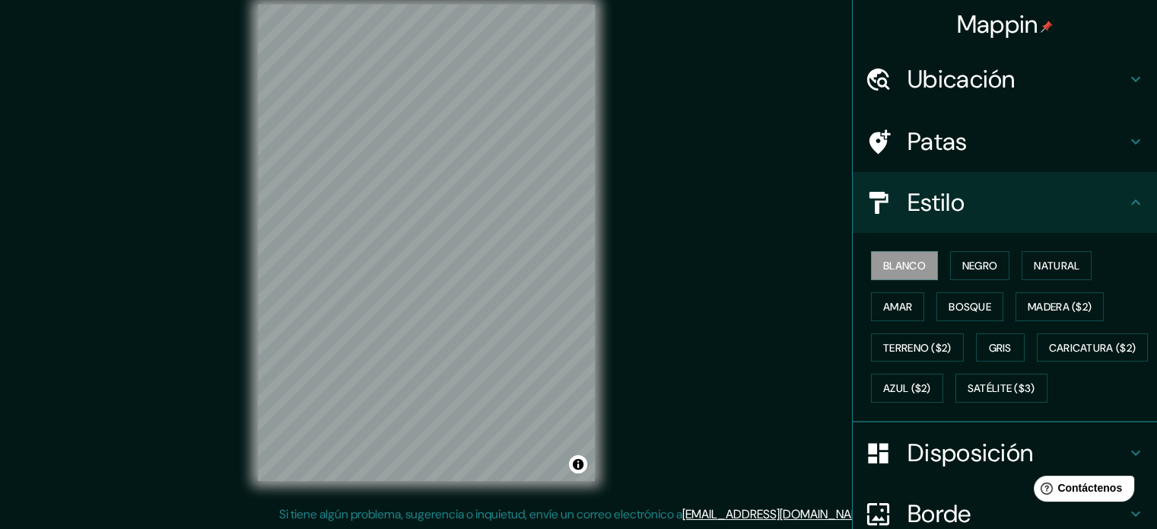
click at [894, 409] on div "Blanco Negro Natural Amar Bosque Madera ($2) Terreno ($2) Gris Caricatura ($2) …" at bounding box center [1011, 327] width 292 height 164
click at [968, 396] on font "Satélite ($3)" at bounding box center [1002, 389] width 68 height 14
click at [1123, 402] on div "Blanco Negro Natural Amar Bosque Madera ($2) Terreno ($2) Gris Caricatura ($2) …" at bounding box center [1011, 327] width 292 height 164
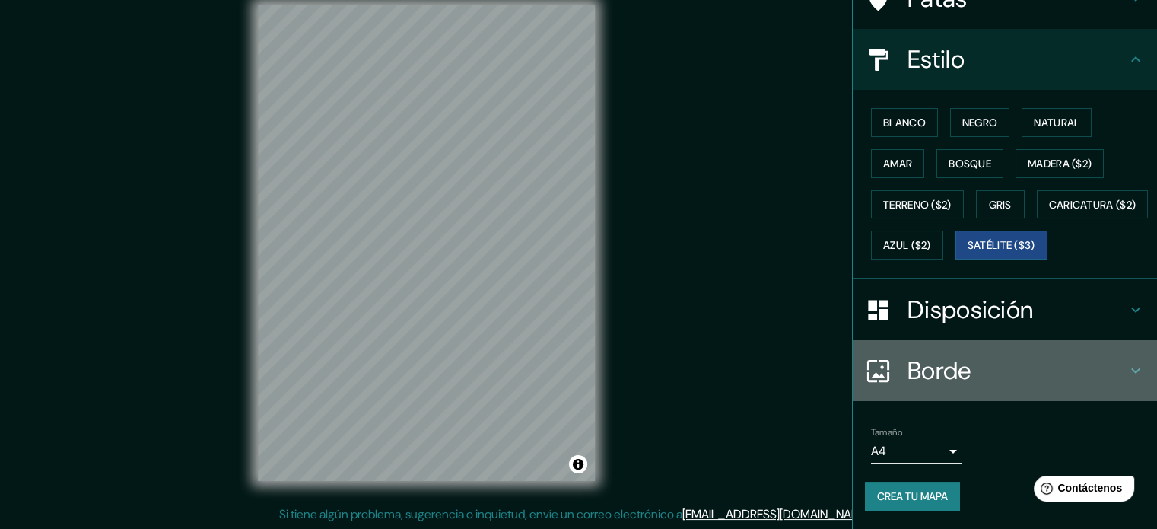
click at [959, 368] on font "Borde" at bounding box center [940, 371] width 64 height 32
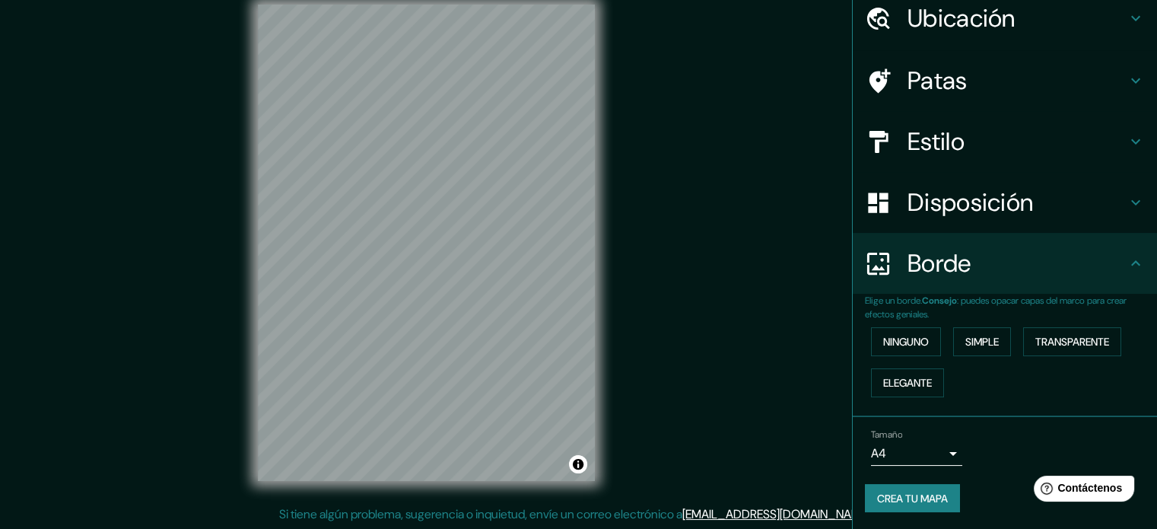
click at [960, 179] on div "Disposición" at bounding box center [1005, 202] width 304 height 61
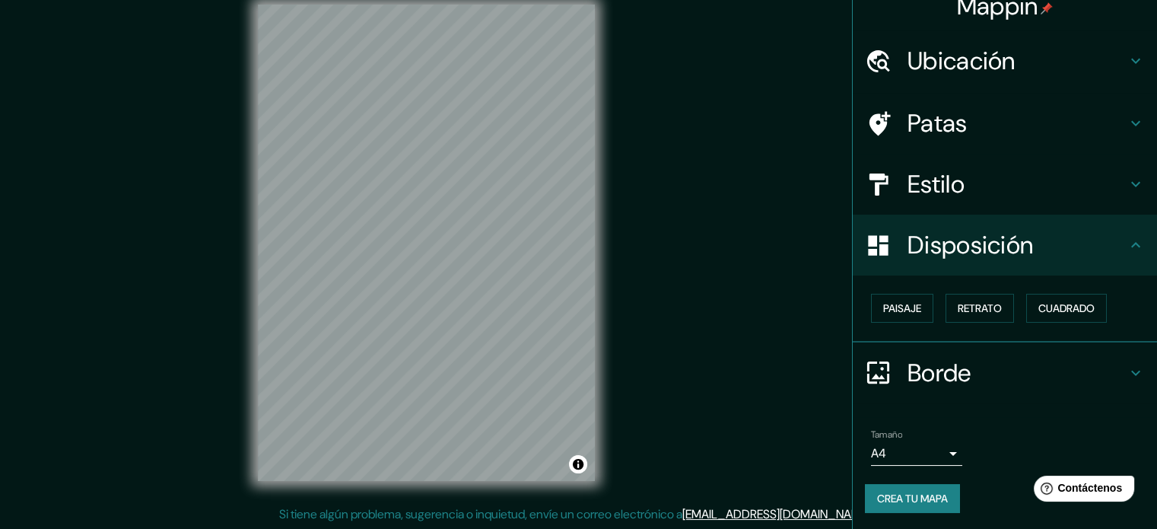
scroll to position [18, 0]
click at [883, 291] on div "Paisaje Retrato Cuadrado" at bounding box center [1011, 308] width 292 height 41
click at [889, 302] on font "Paisaje" at bounding box center [902, 308] width 38 height 14
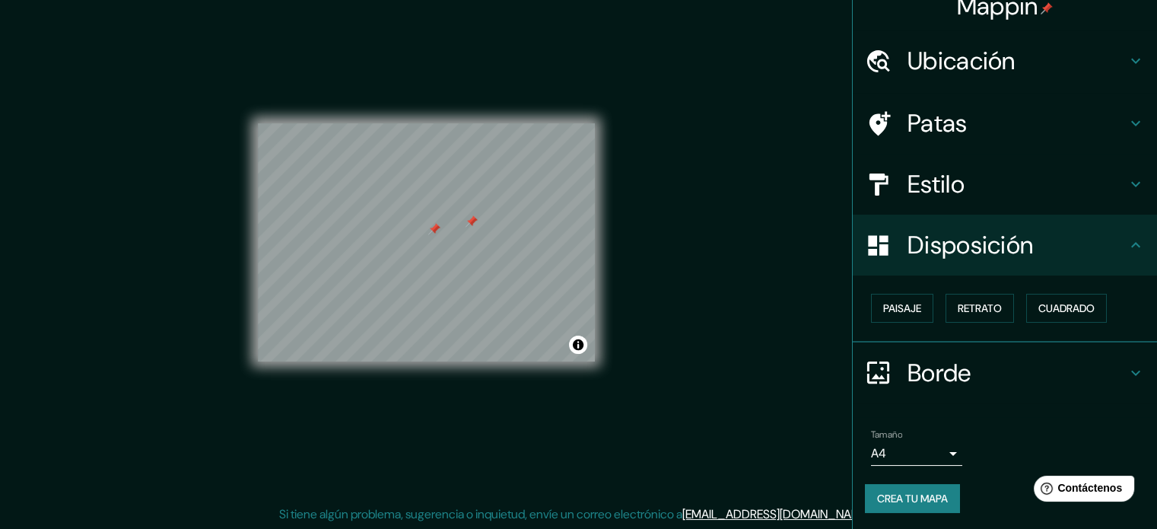
drag, startPoint x: 441, startPoint y: 221, endPoint x: 432, endPoint y: 228, distance: 11.3
click at [432, 228] on div at bounding box center [434, 229] width 12 height 12
click at [475, 221] on div at bounding box center [472, 221] width 12 height 12
click at [908, 191] on font "Estilo" at bounding box center [936, 184] width 57 height 32
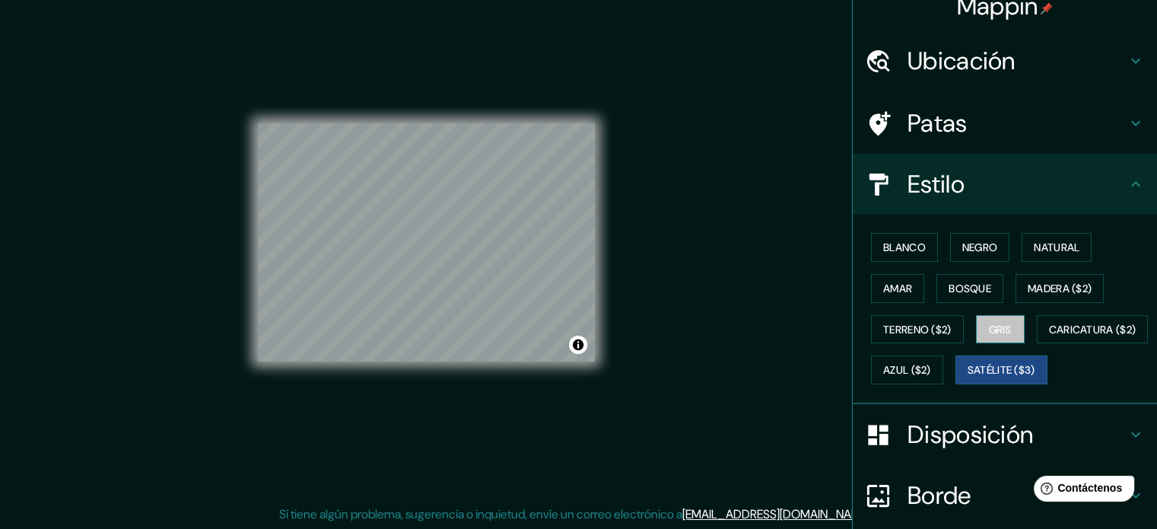
click at [994, 323] on font "Gris" at bounding box center [1000, 330] width 23 height 14
click at [968, 377] on font "Satélite ($3)" at bounding box center [1002, 371] width 68 height 14
click at [1004, 326] on font "Gris" at bounding box center [1000, 330] width 23 height 14
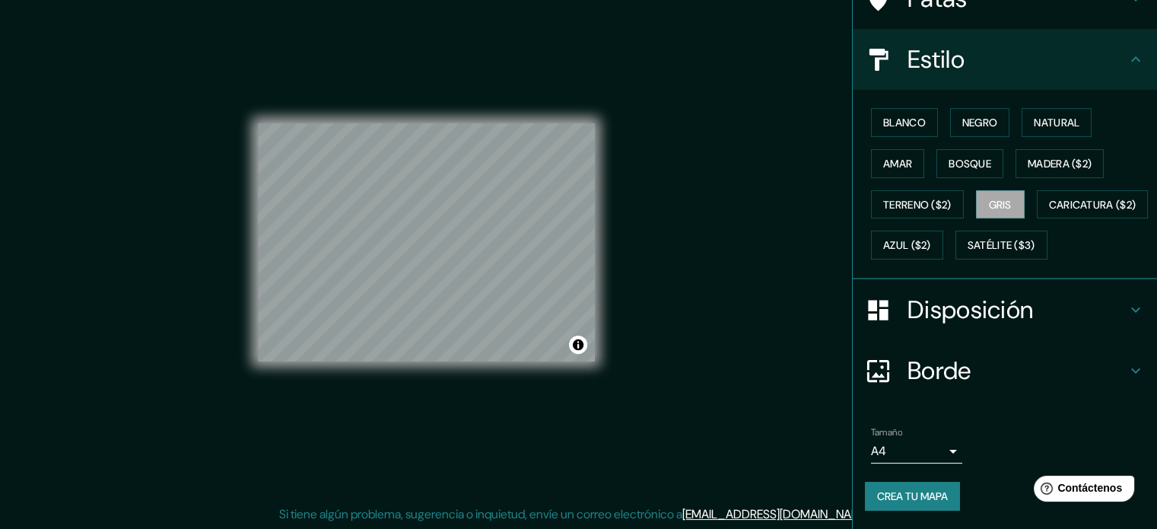
scroll to position [180, 0]
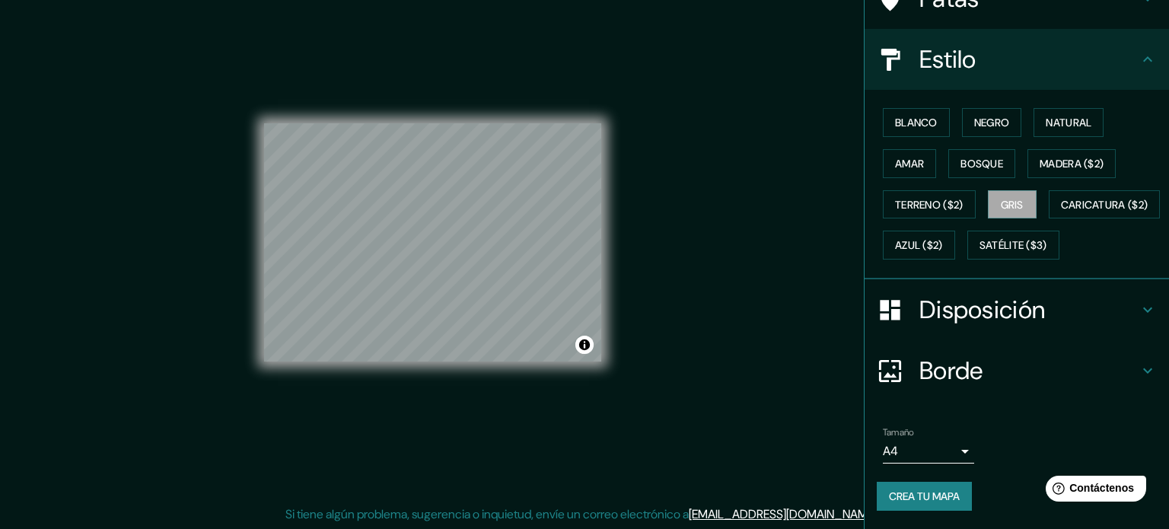
click at [931, 456] on body "Mappin Ubicación Trujillo, Departamento de La Libertad, Perú Patas Estilo Blanc…" at bounding box center [584, 244] width 1169 height 529
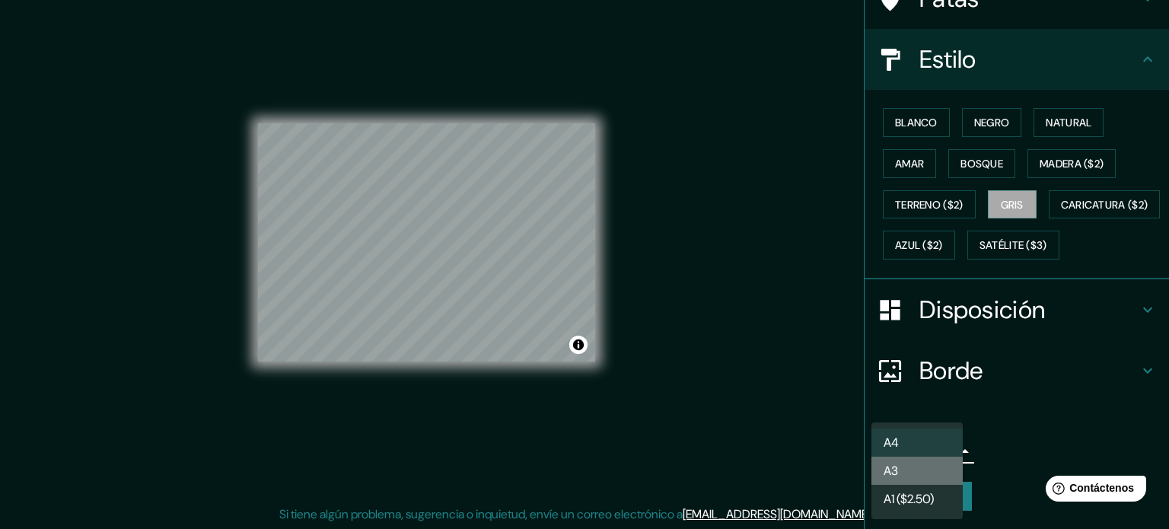
click at [922, 467] on li "A3" at bounding box center [916, 471] width 91 height 28
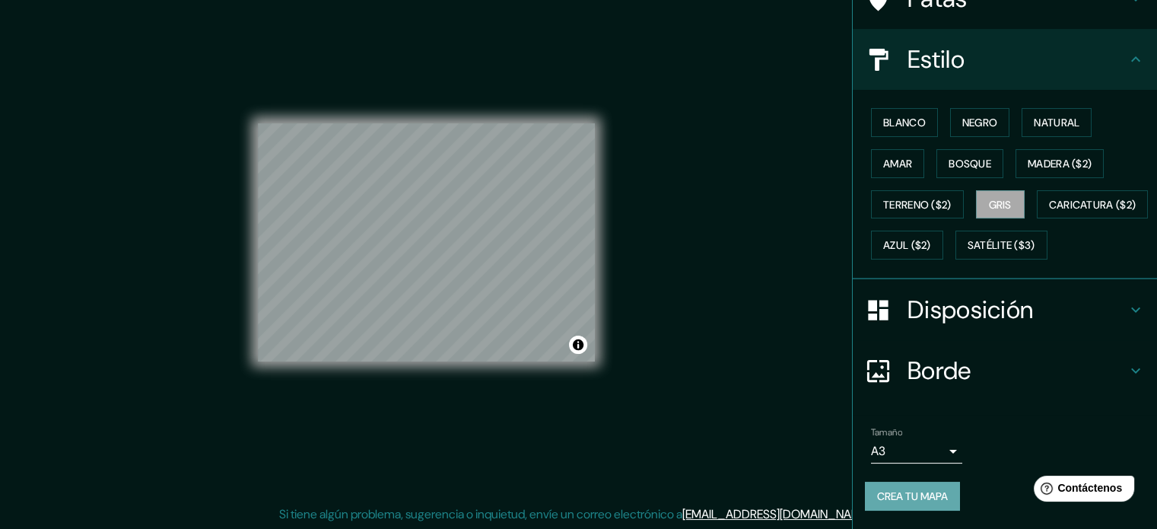
click at [910, 490] on font "Crea tu mapa" at bounding box center [912, 496] width 71 height 14
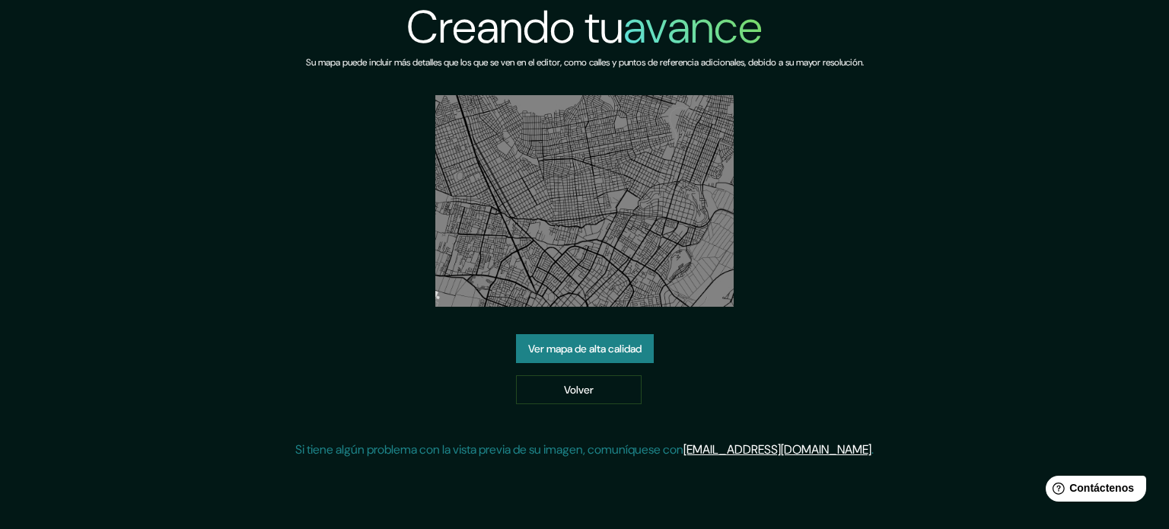
click at [623, 353] on font "Ver mapa de alta calidad" at bounding box center [584, 349] width 113 height 14
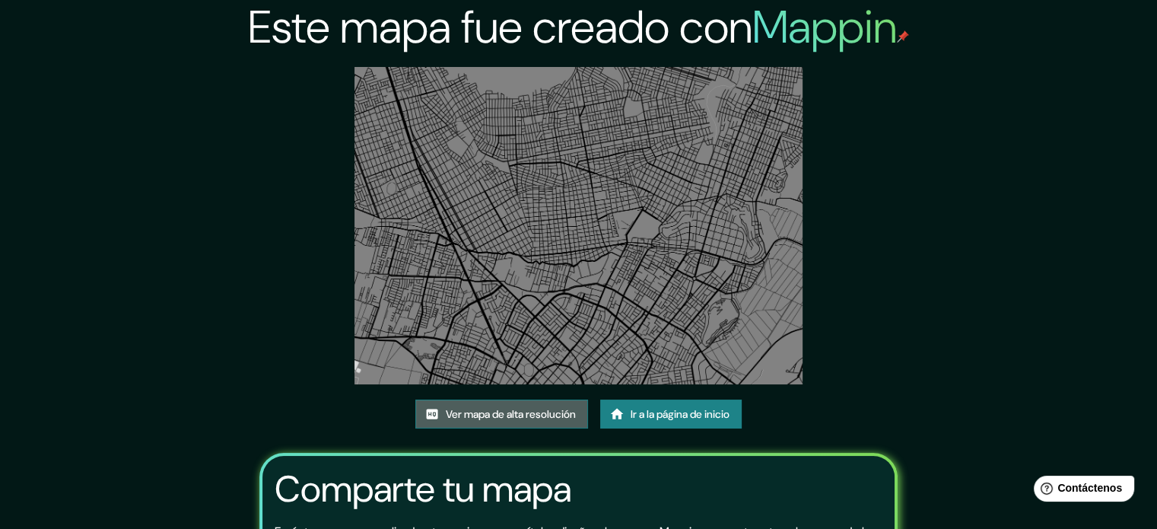
click at [515, 409] on font "Ver mapa de alta resolución" at bounding box center [511, 414] width 130 height 14
